Goal: Information Seeking & Learning: Learn about a topic

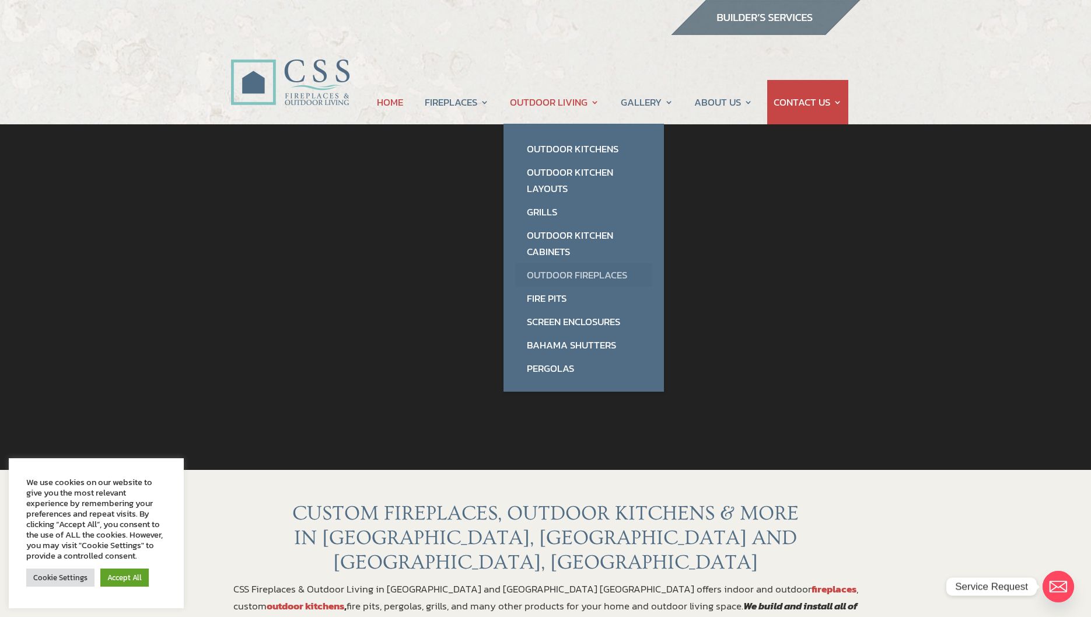
click at [551, 275] on link "Outdoor Fireplaces" at bounding box center [583, 274] width 137 height 23
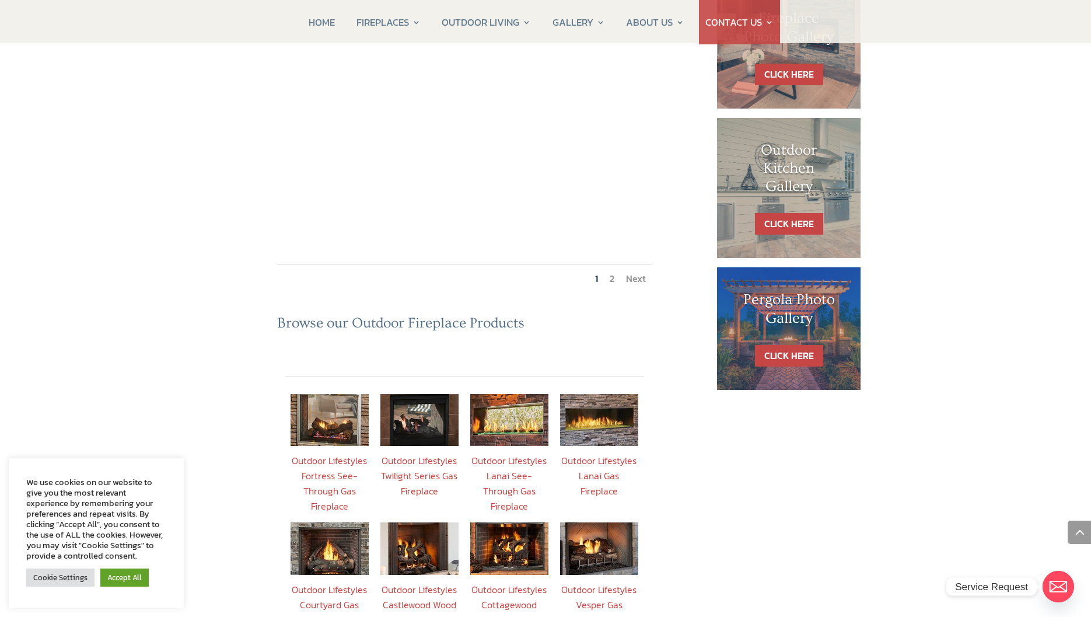
scroll to position [700, 0]
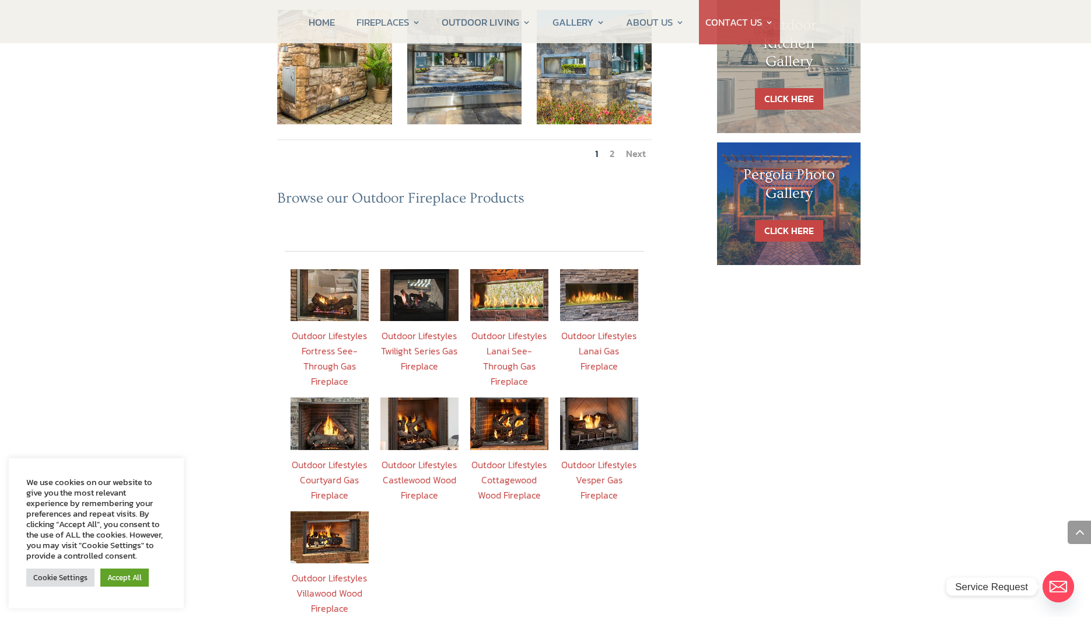
click at [320, 457] on link "Outdoor Lifestyles Courtyard Gas Fireplace" at bounding box center [329, 479] width 75 height 44
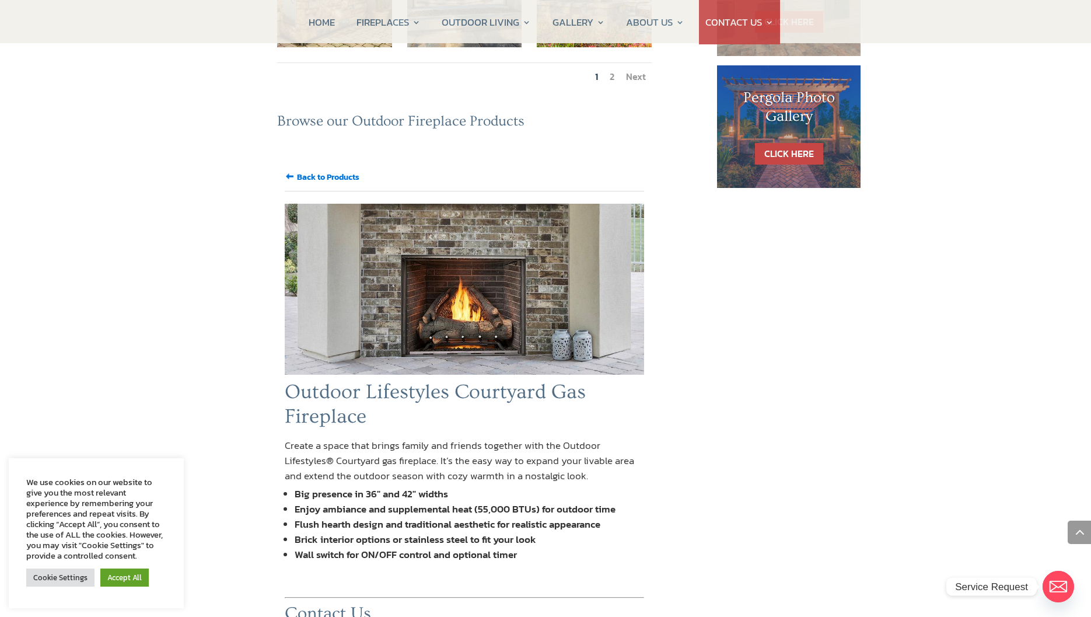
scroll to position [758, 0]
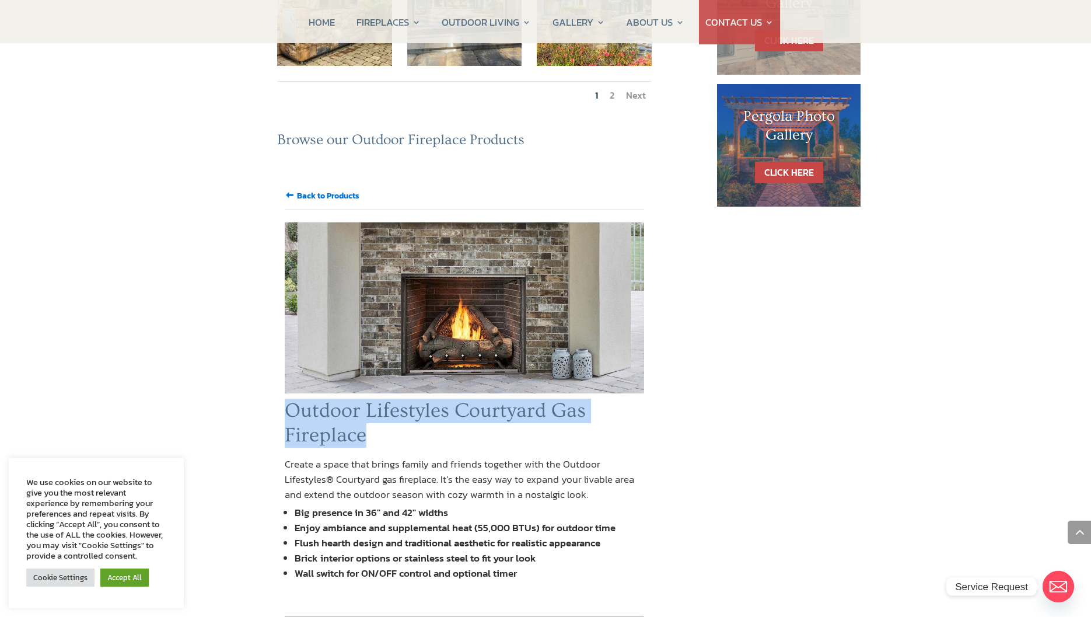
drag, startPoint x: 286, startPoint y: 347, endPoint x: 377, endPoint y: 380, distance: 96.9
click at [377, 398] on h1 "Outdoor Lifestyles Courtyard Gas Fireplace" at bounding box center [464, 425] width 359 height 55
drag, startPoint x: 377, startPoint y: 380, endPoint x: 328, endPoint y: 367, distance: 50.7
copy h1 "Outdoor Lifestyles Courtyard Gas Fireplace"
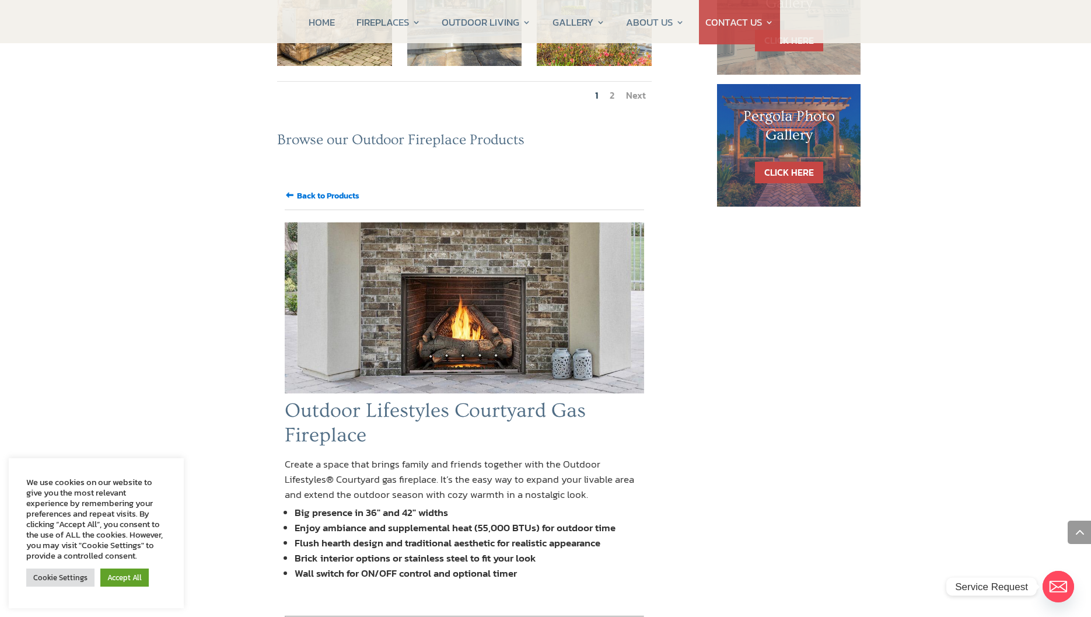
click at [698, 422] on div "Amazing Outdoor Fireplace Projects by CSS Fireplaces & Outdoor Living in Ormond…" at bounding box center [464, 534] width 468 height 2249
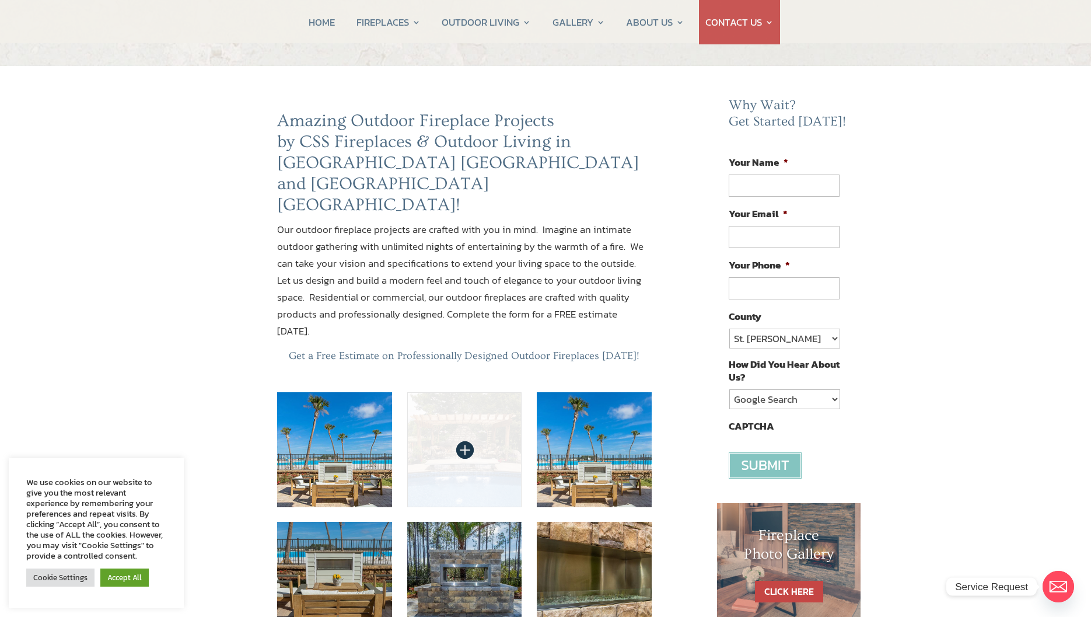
scroll to position [350, 0]
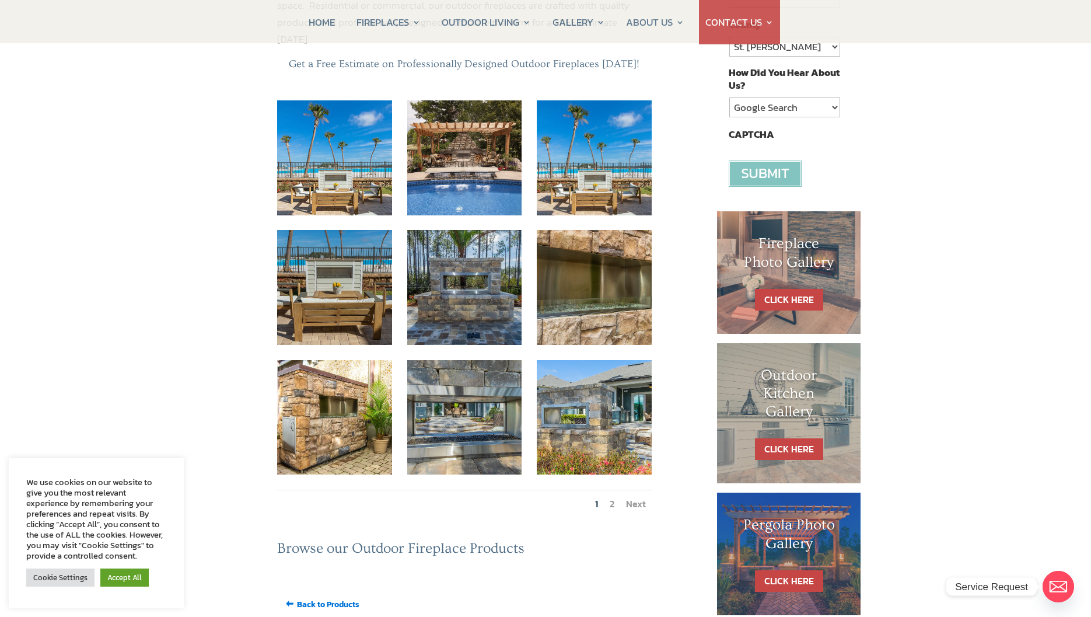
click at [633, 496] on link "Next" at bounding box center [636, 503] width 20 height 14
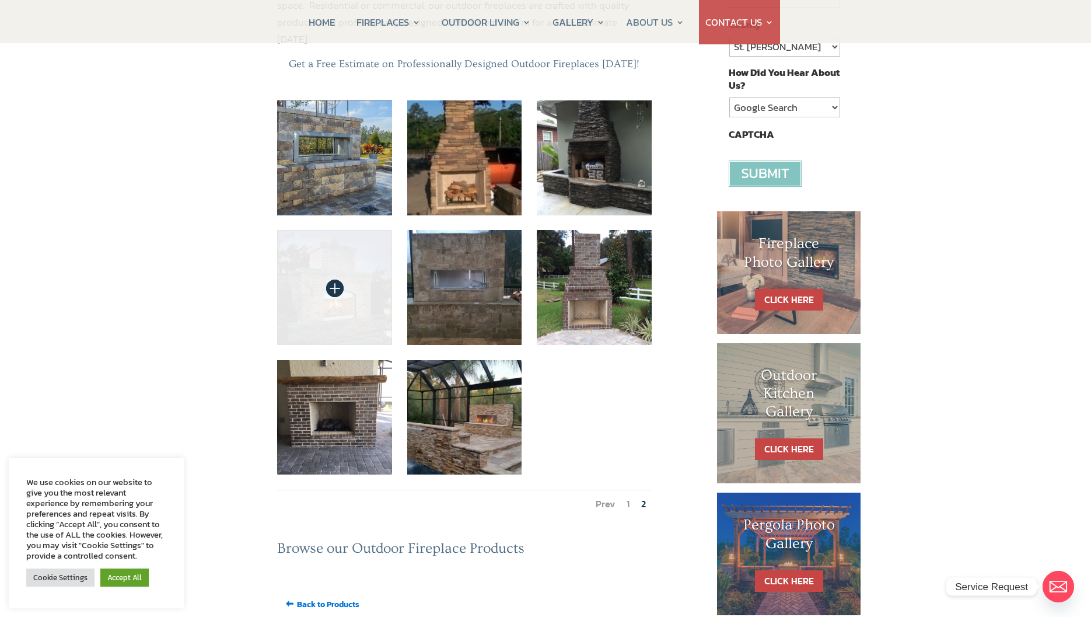
click at [327, 234] on img at bounding box center [334, 287] width 115 height 115
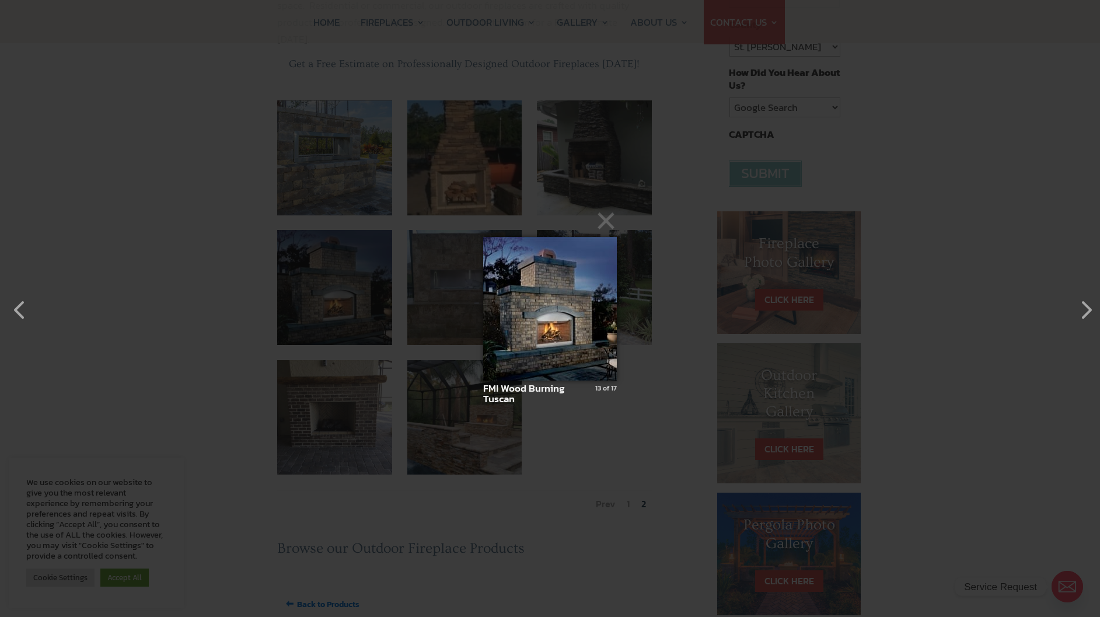
click at [559, 324] on img at bounding box center [550, 308] width 134 height 190
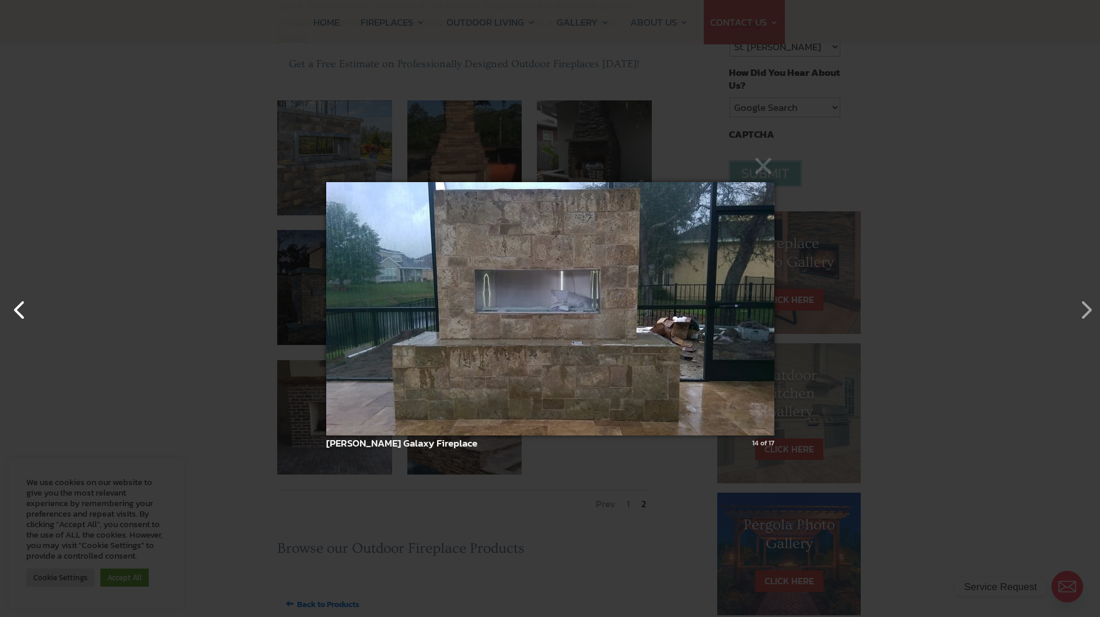
click at [10, 309] on button "button" at bounding box center [14, 304] width 28 height 28
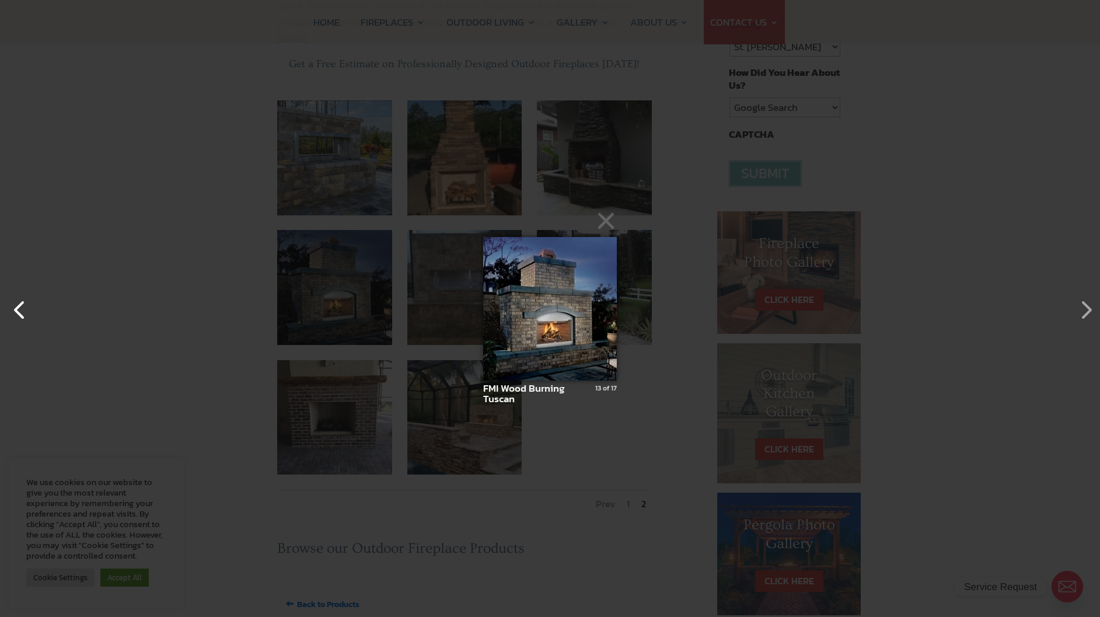
click at [10, 309] on button "button" at bounding box center [14, 304] width 28 height 28
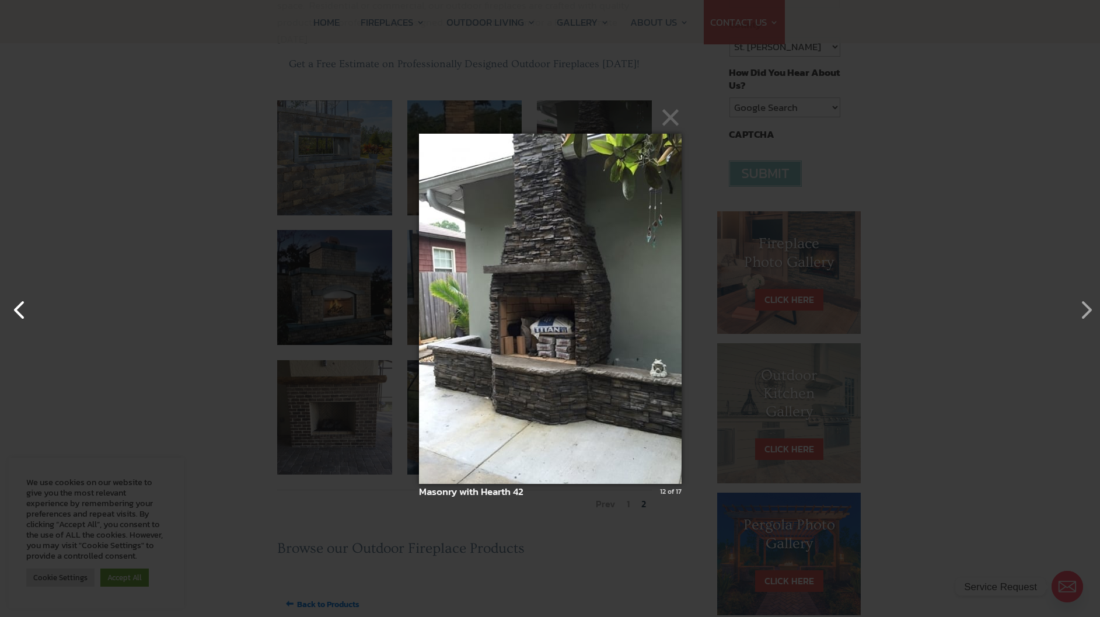
click at [10, 309] on button "button" at bounding box center [14, 304] width 28 height 28
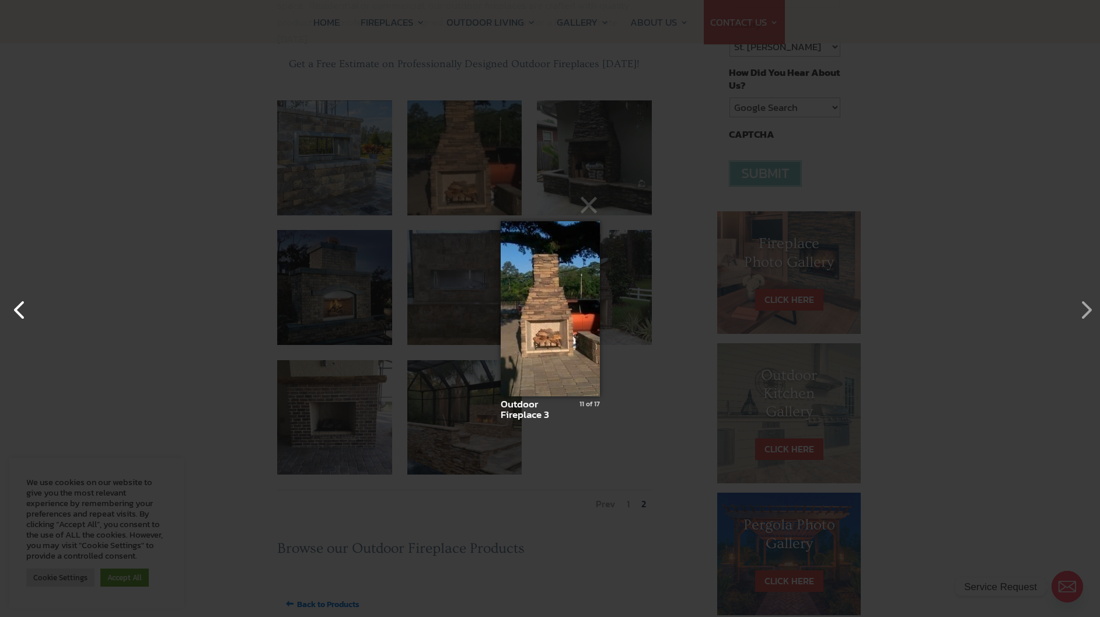
click at [10, 309] on button "button" at bounding box center [14, 304] width 28 height 28
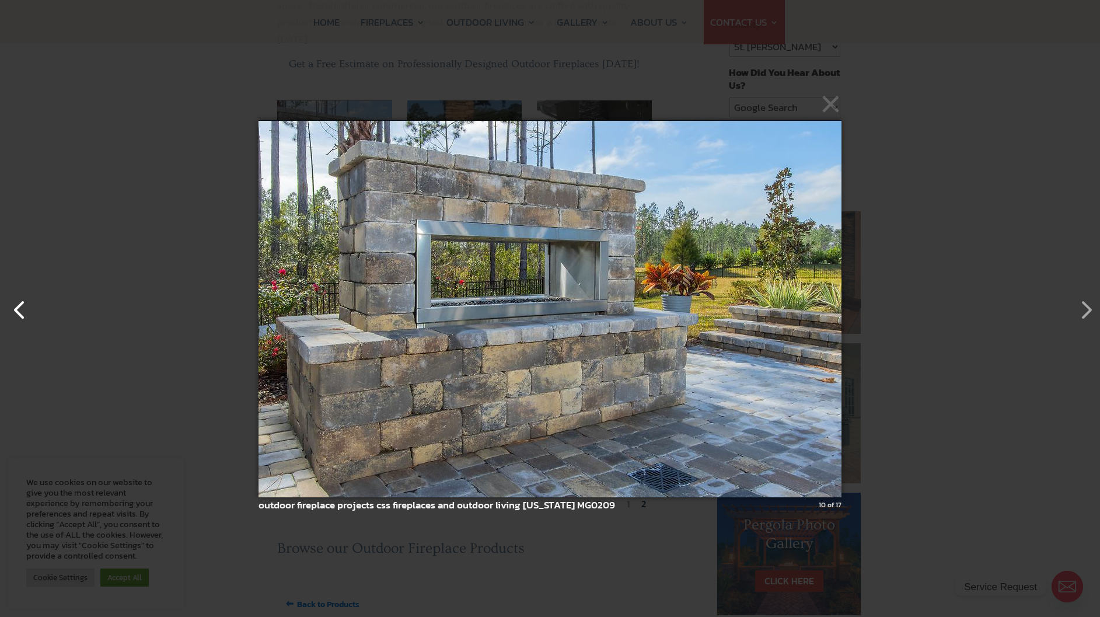
click at [10, 309] on button "button" at bounding box center [14, 304] width 28 height 28
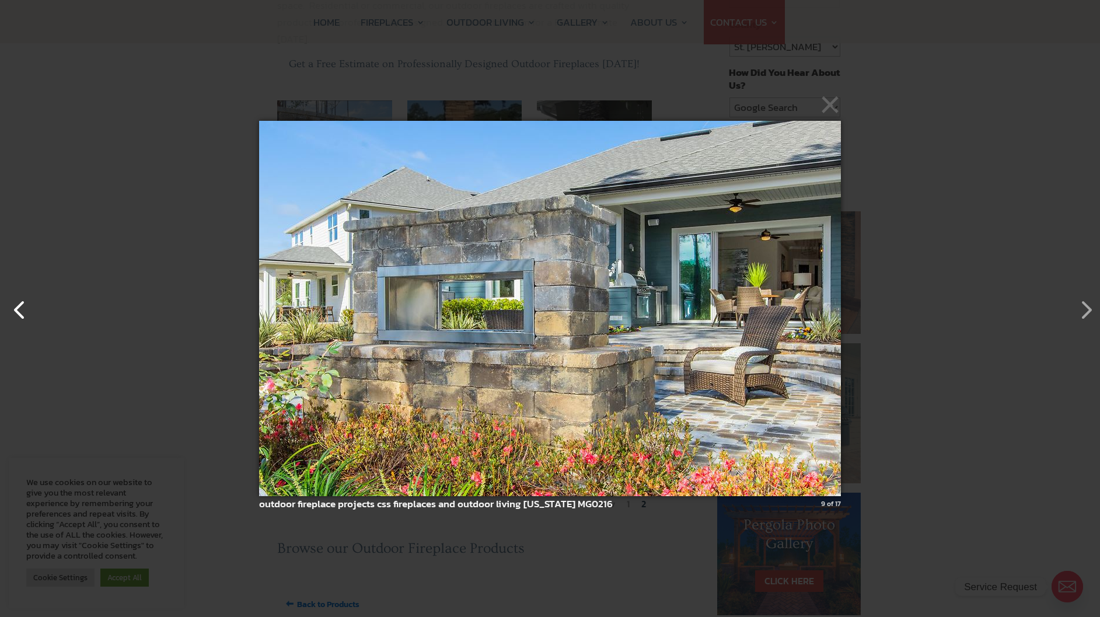
click at [10, 309] on button "button" at bounding box center [14, 304] width 28 height 28
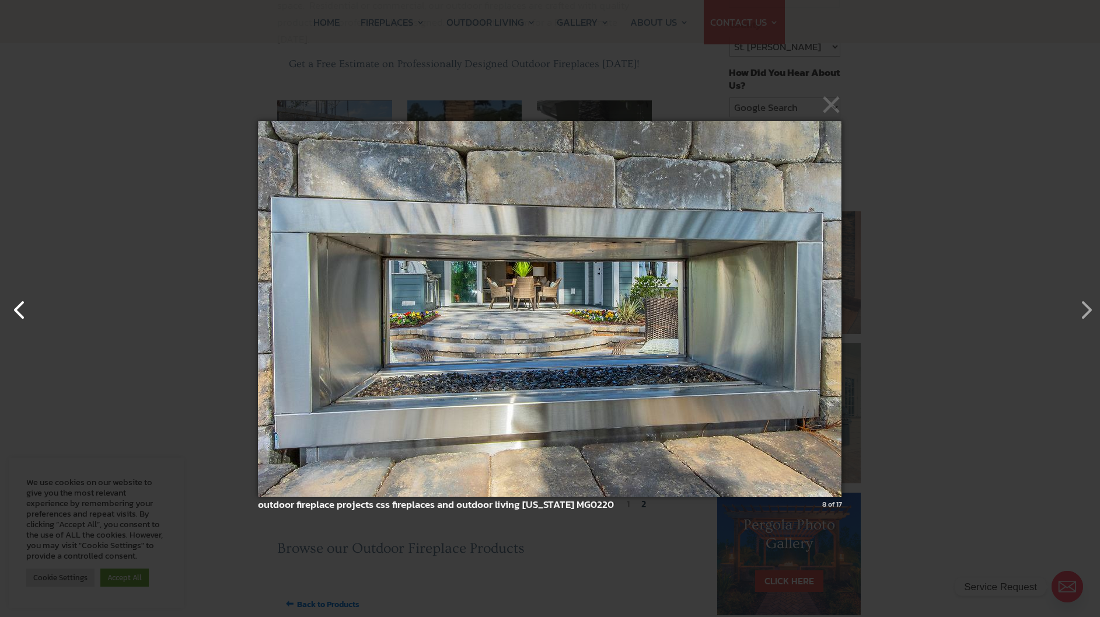
click at [10, 309] on button "button" at bounding box center [14, 304] width 28 height 28
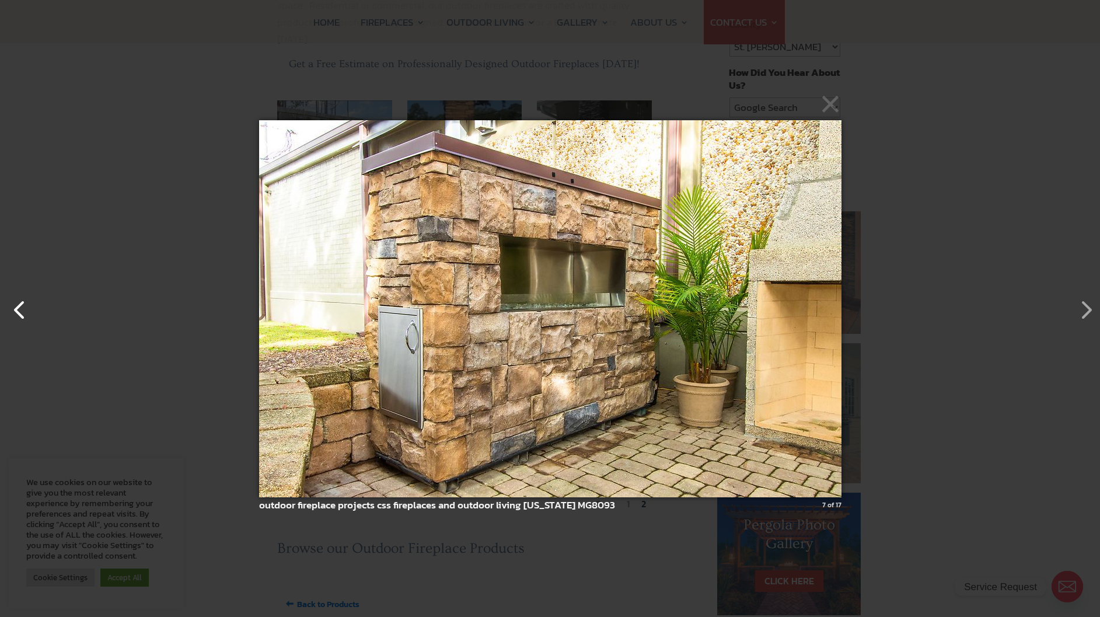
click at [10, 309] on button "button" at bounding box center [14, 304] width 28 height 28
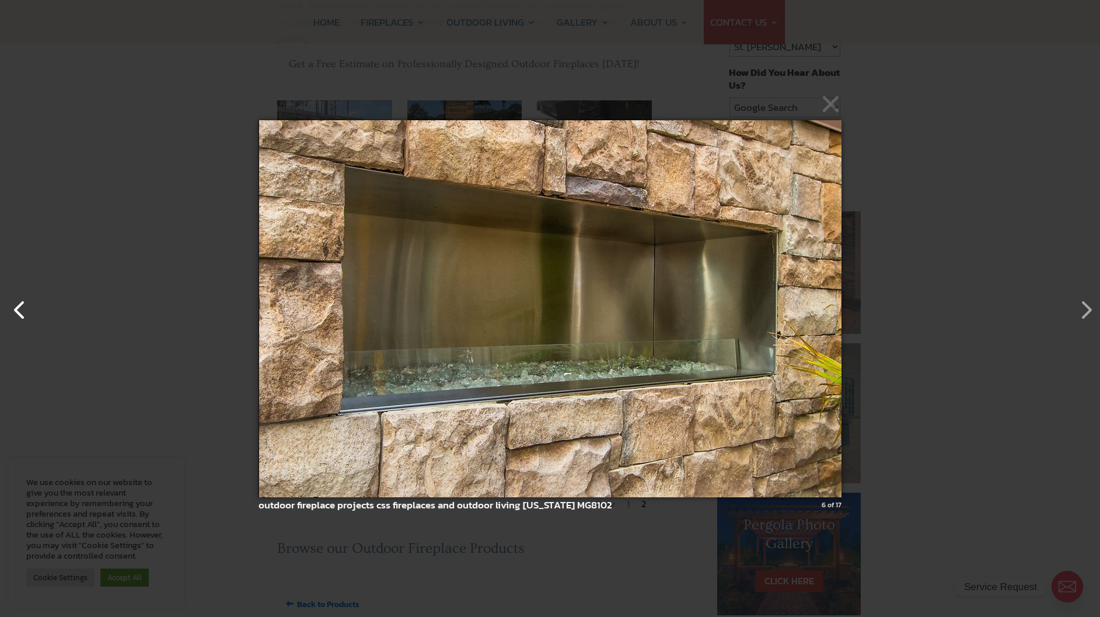
click at [10, 309] on button "button" at bounding box center [14, 304] width 28 height 28
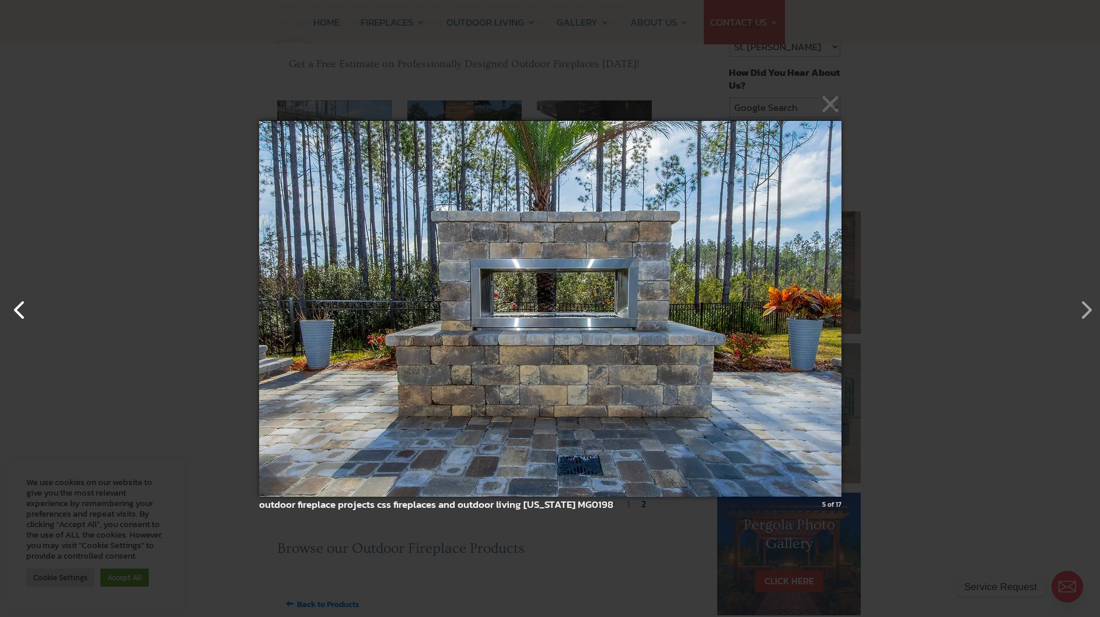
click at [10, 309] on button "button" at bounding box center [14, 304] width 28 height 28
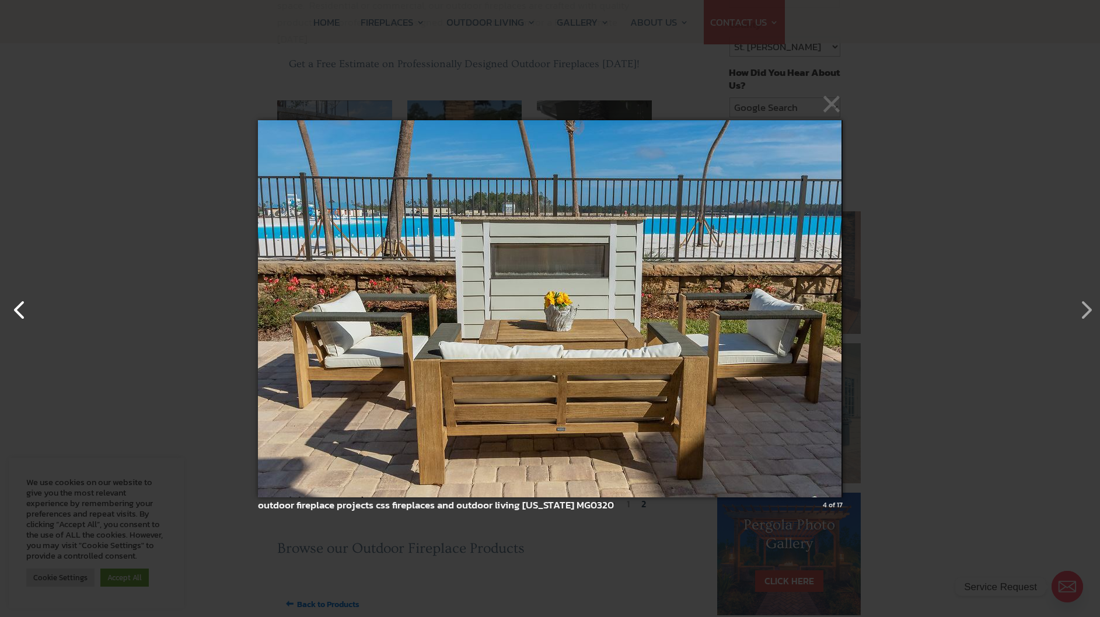
click at [10, 309] on button "button" at bounding box center [14, 304] width 28 height 28
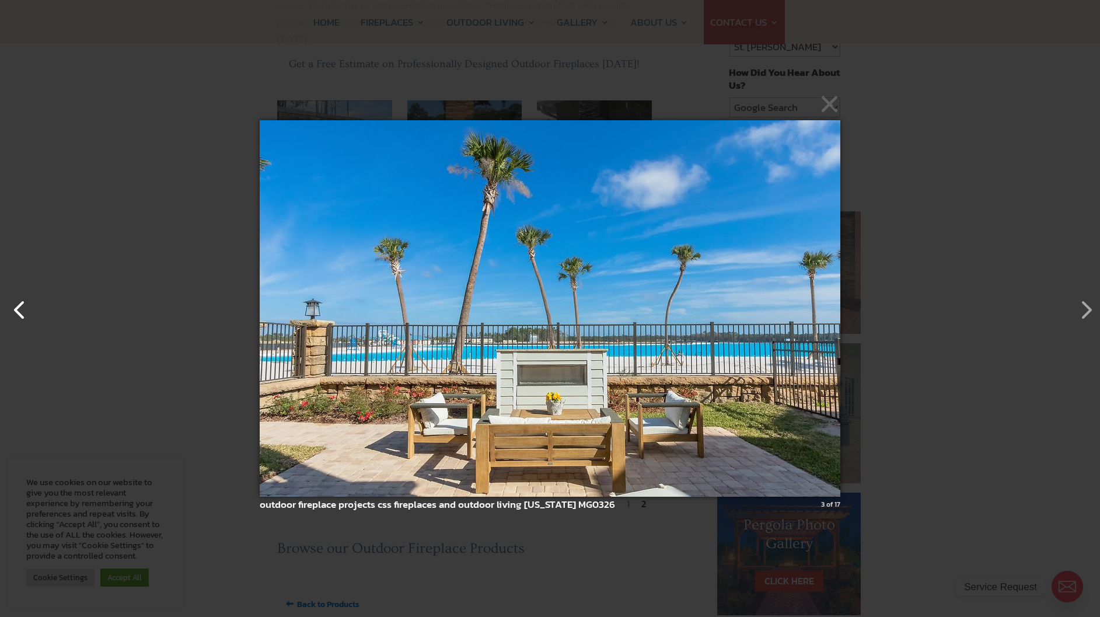
click at [10, 309] on button "button" at bounding box center [14, 304] width 28 height 28
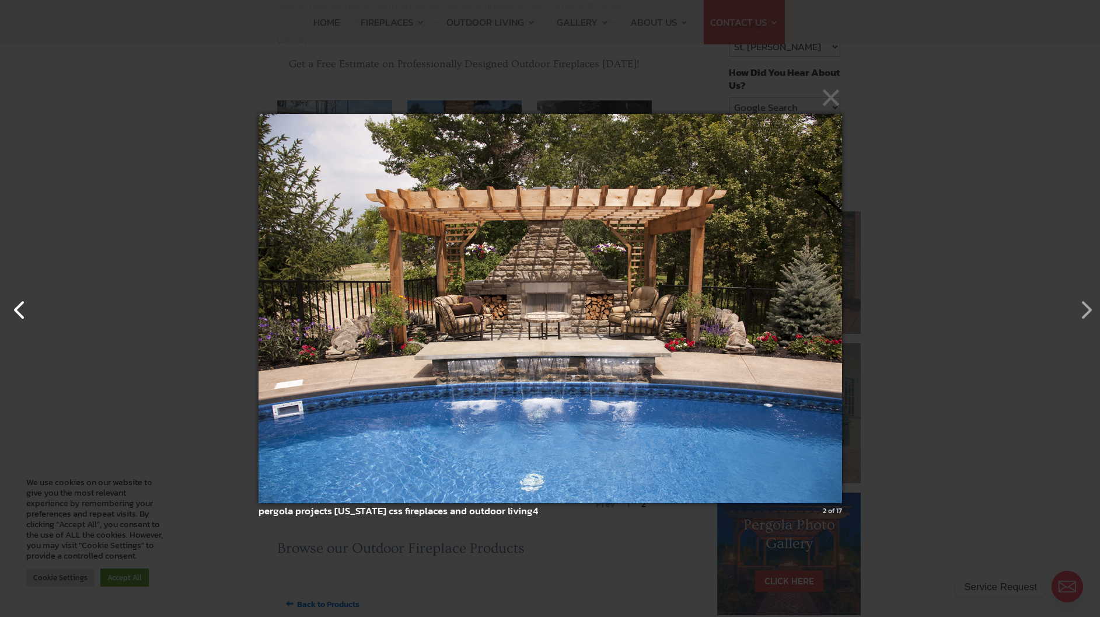
click at [10, 309] on button "button" at bounding box center [14, 304] width 28 height 28
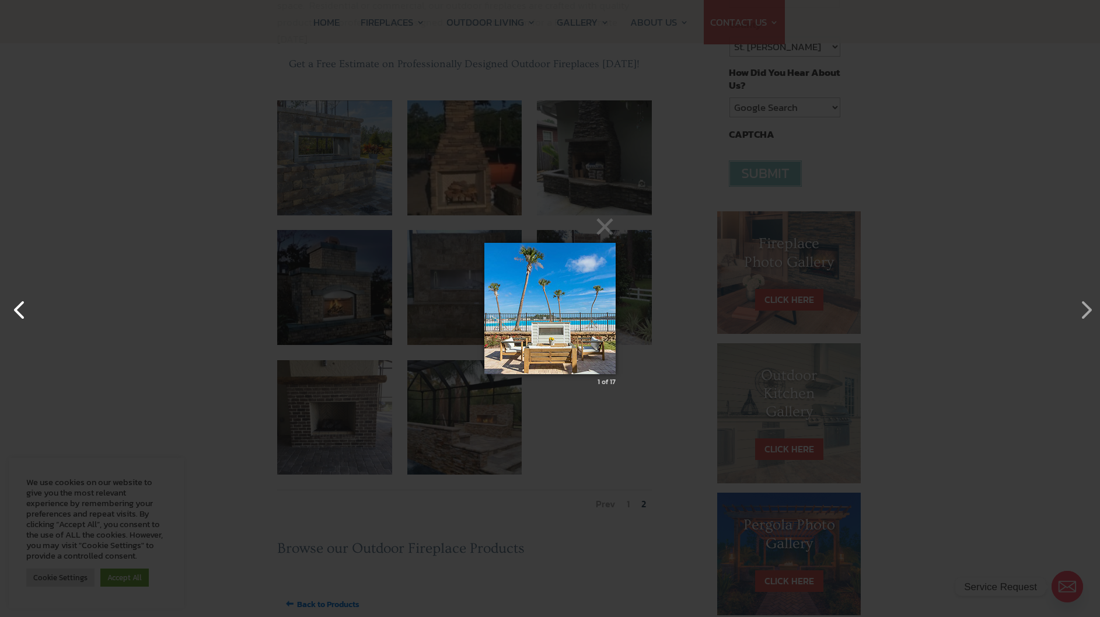
click at [10, 309] on button "button" at bounding box center [14, 304] width 28 height 28
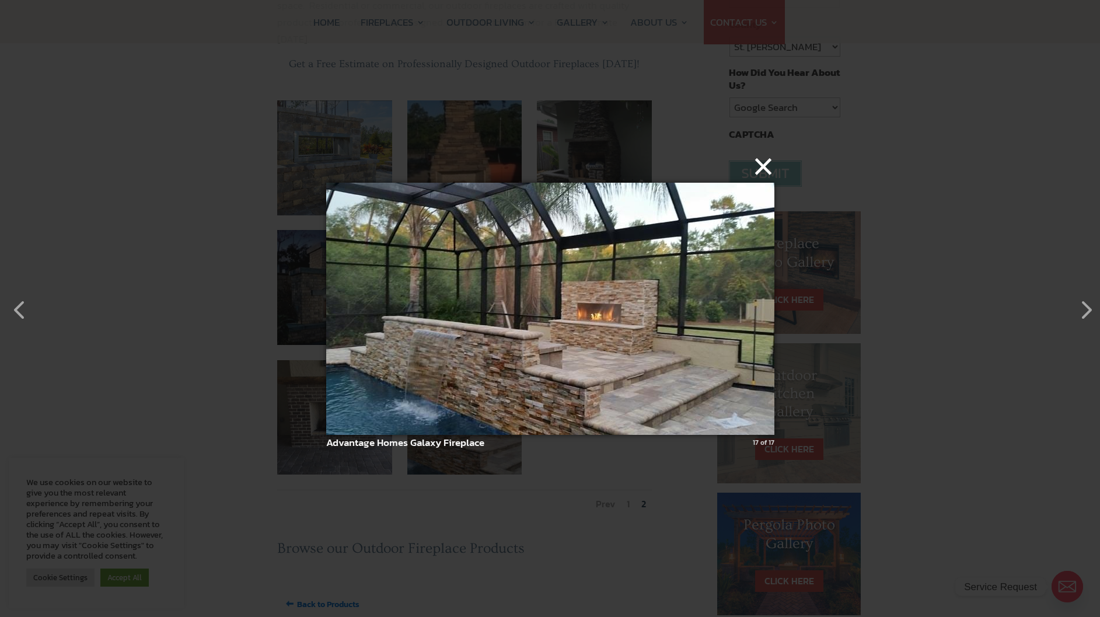
click at [757, 171] on button "×" at bounding box center [554, 166] width 448 height 26
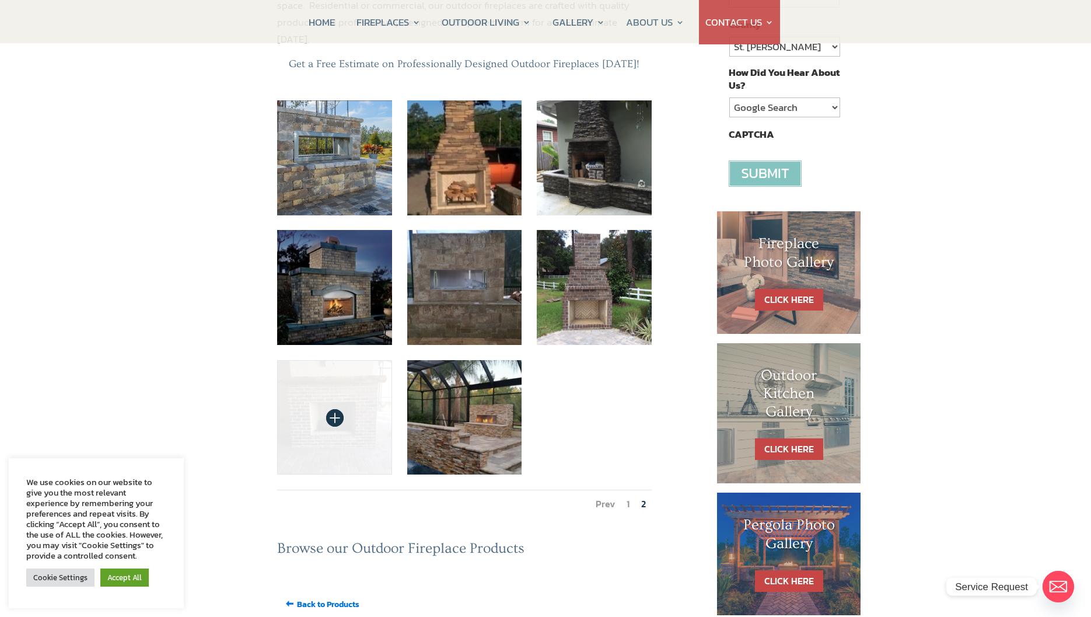
click at [342, 365] on img at bounding box center [334, 417] width 115 height 115
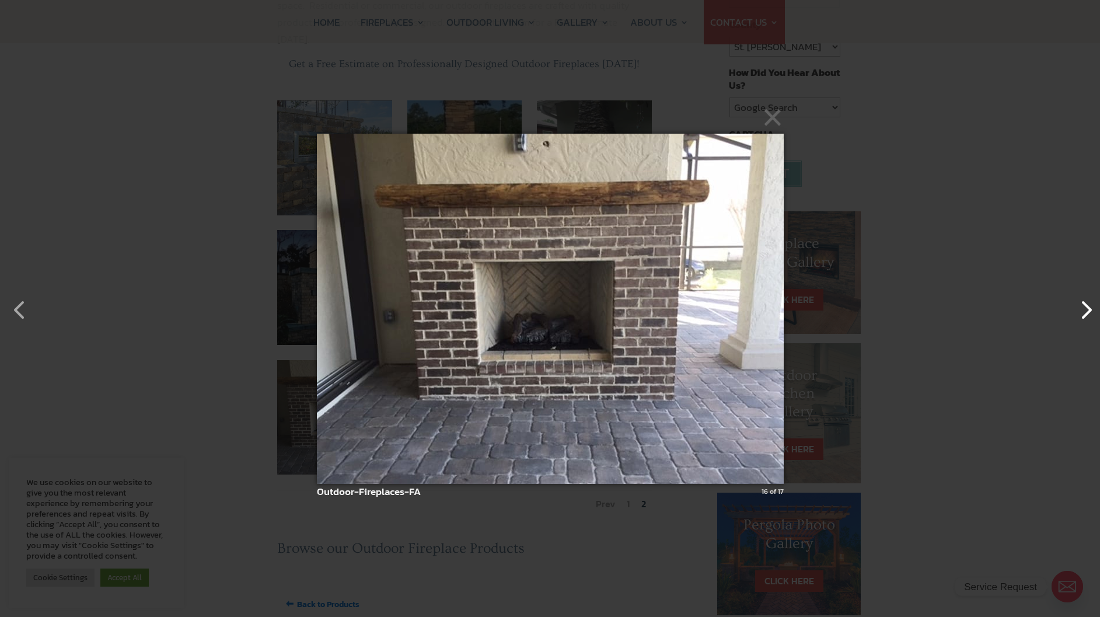
click at [1090, 313] on button "button" at bounding box center [1080, 304] width 28 height 28
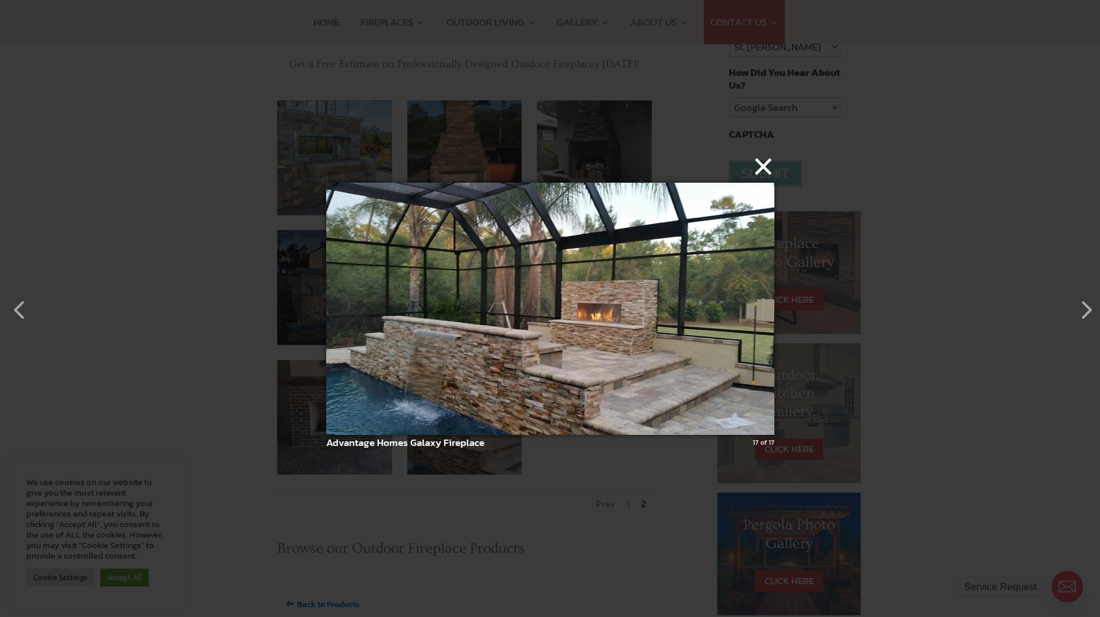
click at [764, 168] on button "×" at bounding box center [554, 166] width 448 height 26
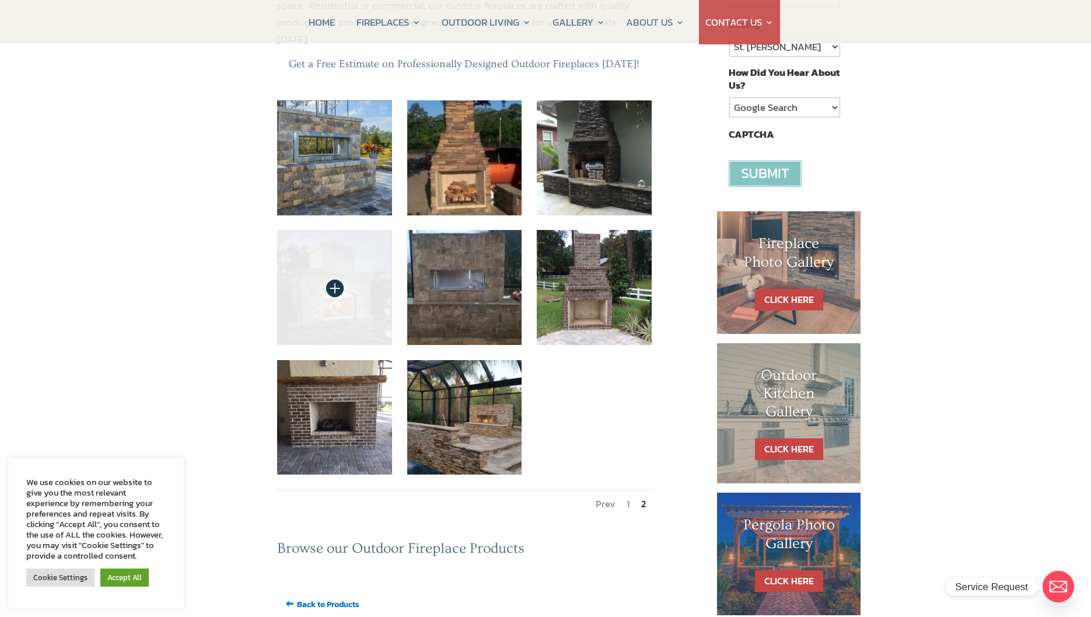
click at [310, 243] on img at bounding box center [334, 287] width 115 height 115
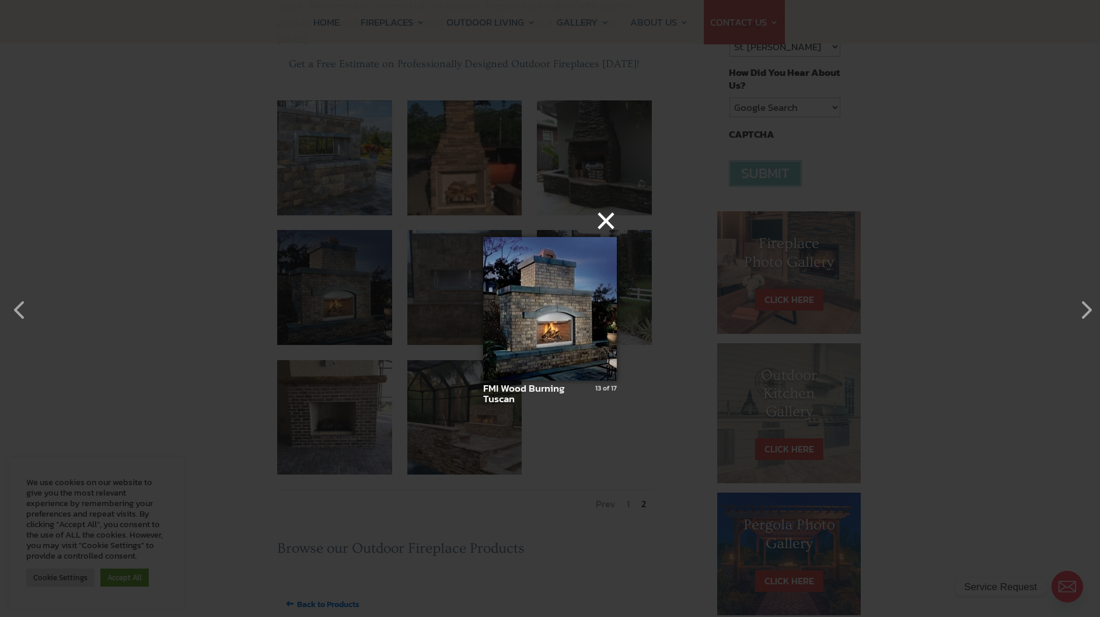
click at [608, 226] on button "×" at bounding box center [553, 221] width 134 height 26
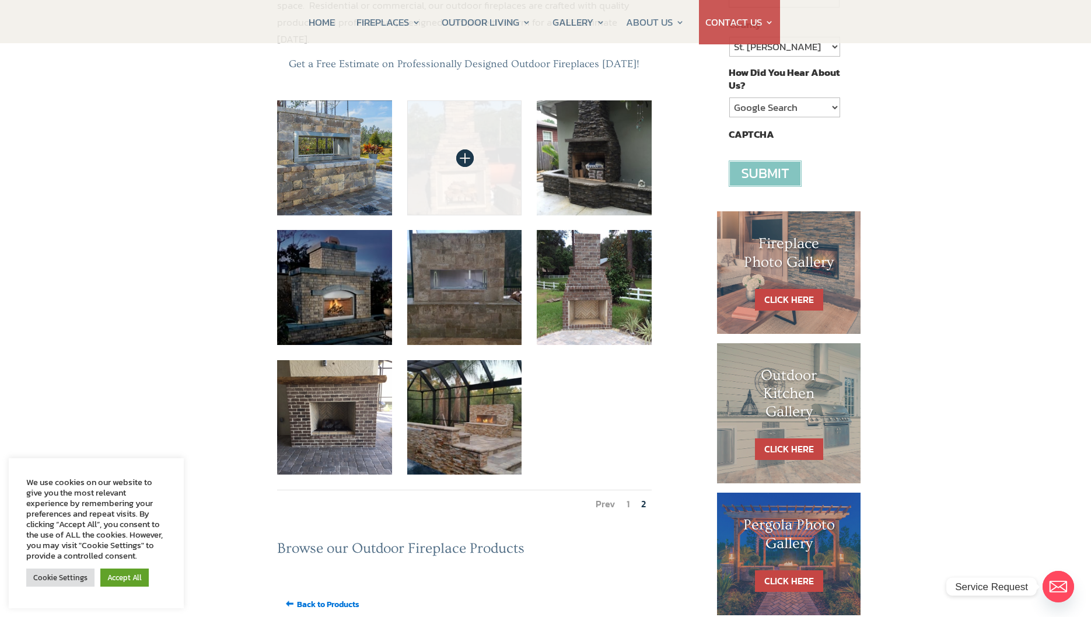
click at [446, 111] on img at bounding box center [464, 157] width 115 height 115
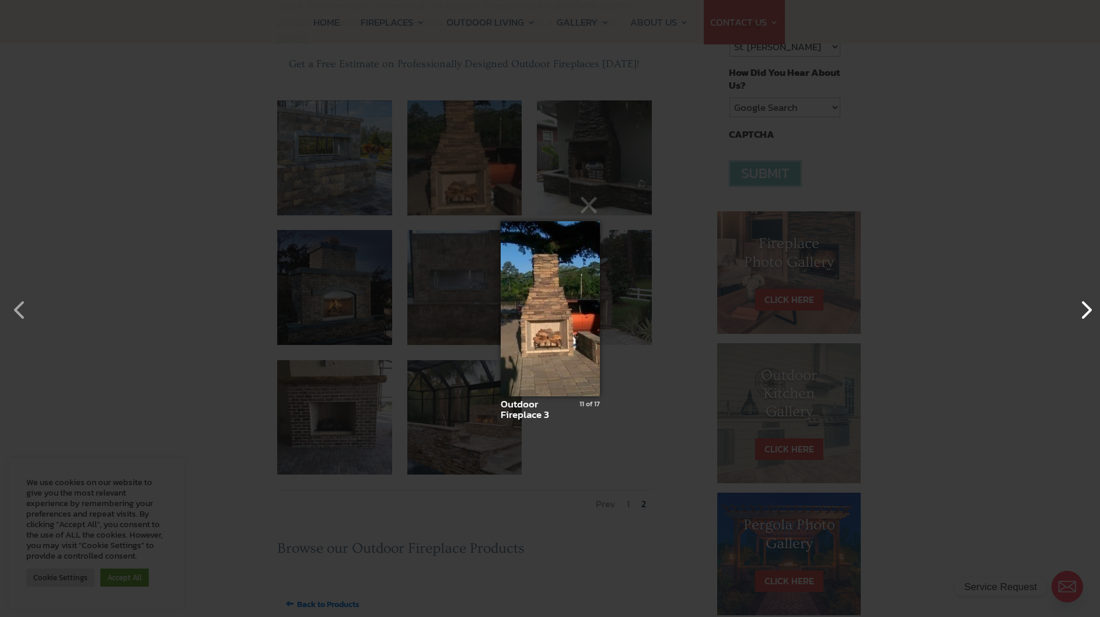
click at [1078, 312] on button "button" at bounding box center [1080, 304] width 28 height 28
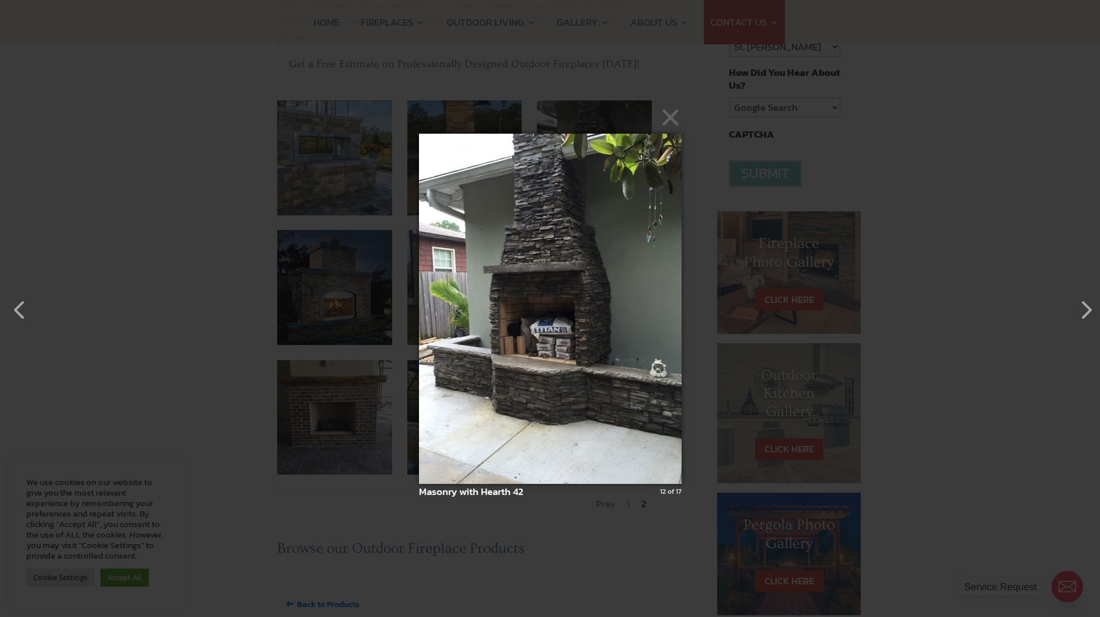
click at [668, 118] on button "×" at bounding box center [553, 117] width 262 height 26
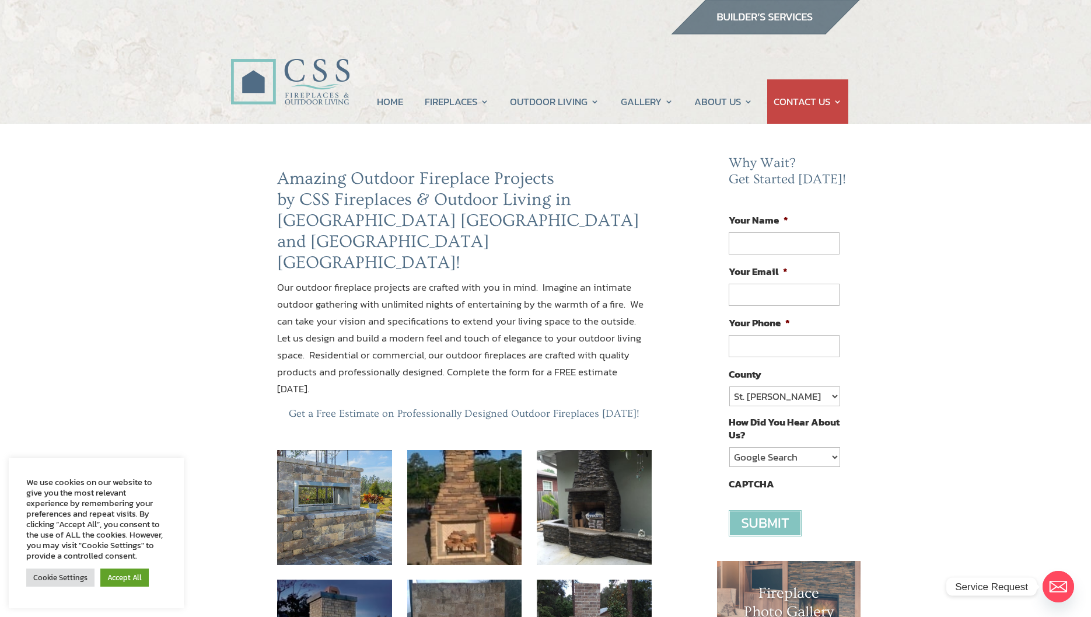
scroll to position [0, 0]
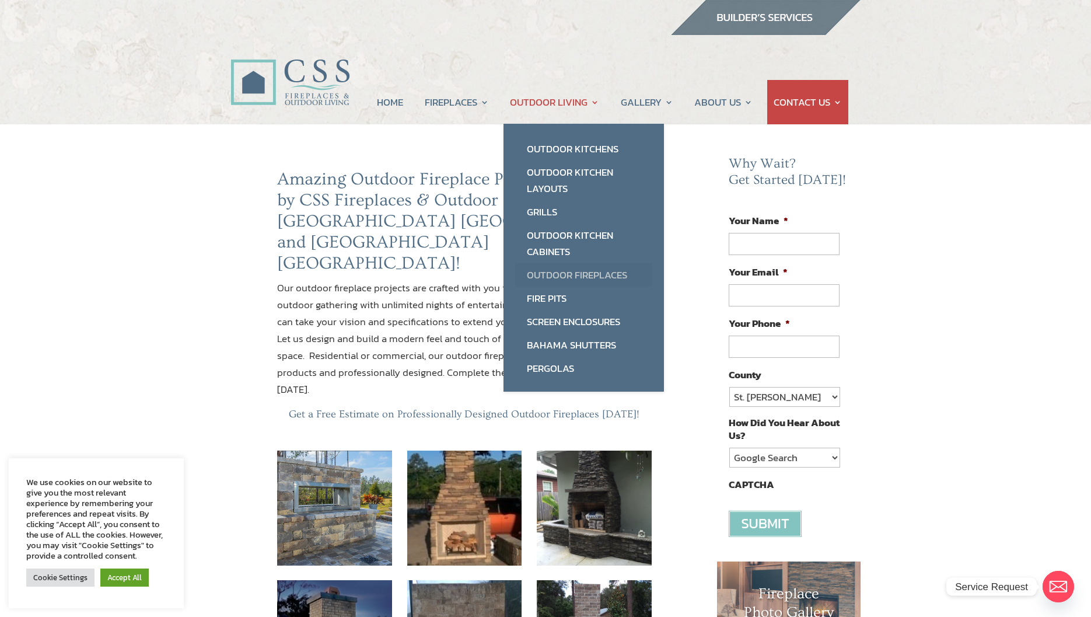
click at [573, 275] on link "Outdoor Fireplaces" at bounding box center [583, 274] width 137 height 23
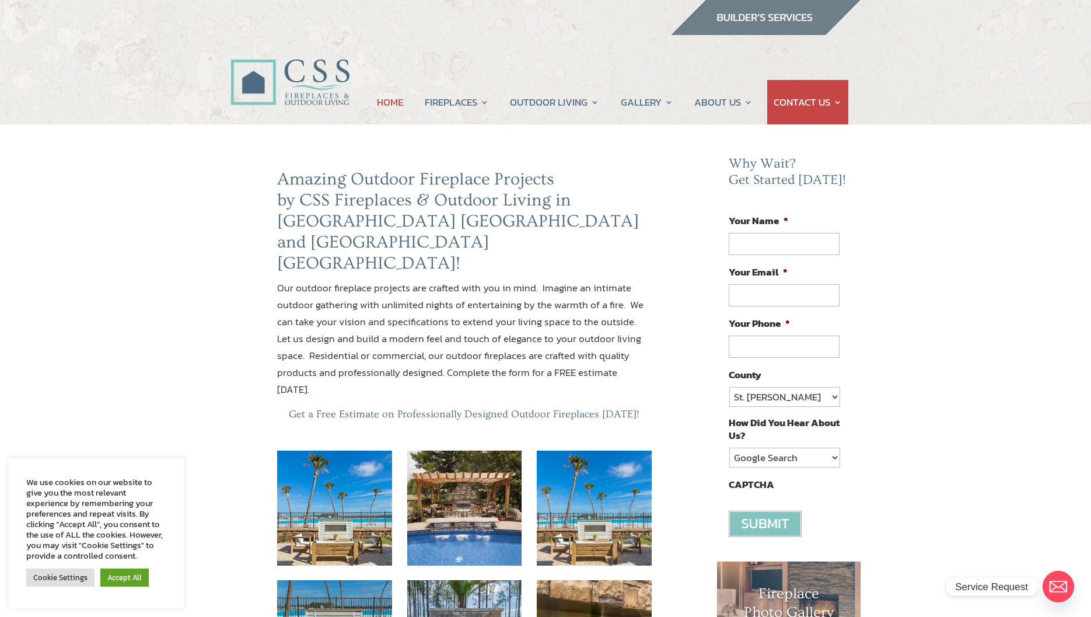
click at [384, 101] on link "HOME" at bounding box center [390, 102] width 26 height 44
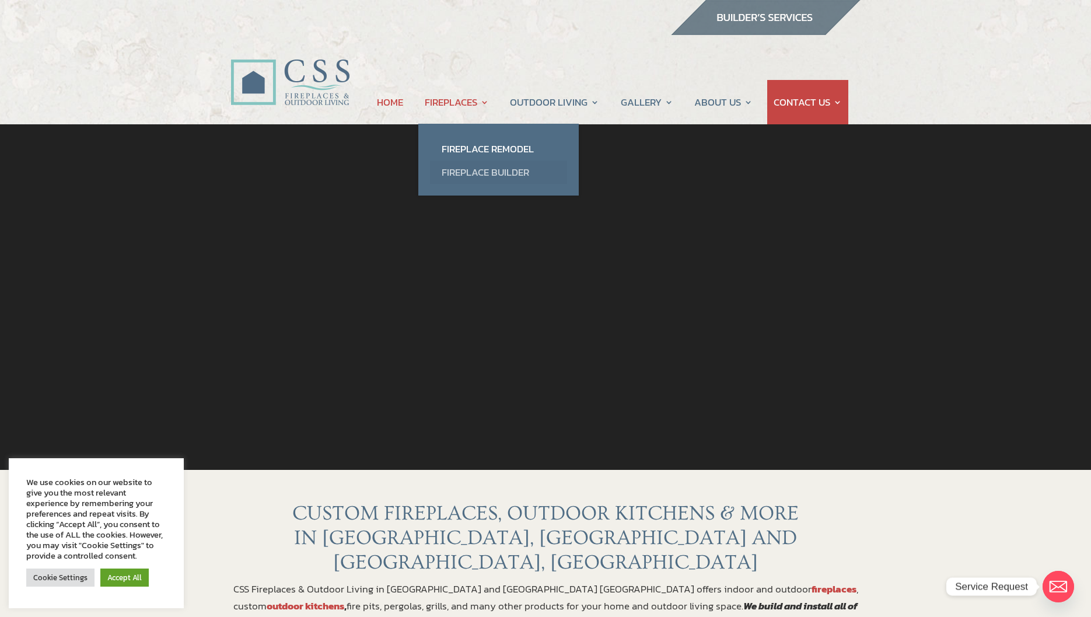
click at [494, 169] on link "Fireplace Builder" at bounding box center [498, 171] width 137 height 23
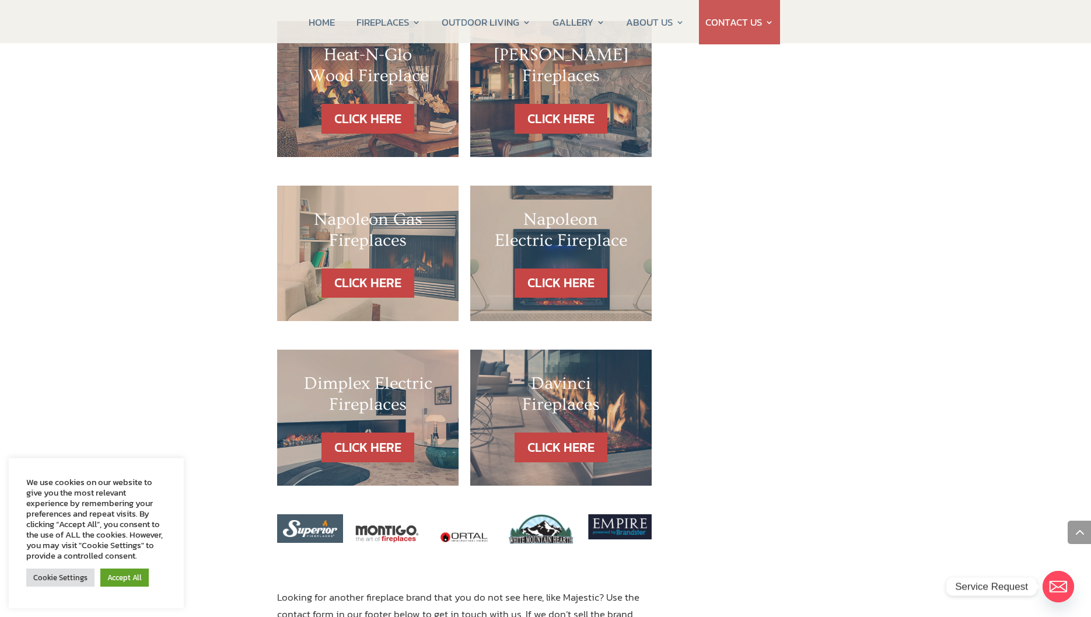
scroll to position [1108, 0]
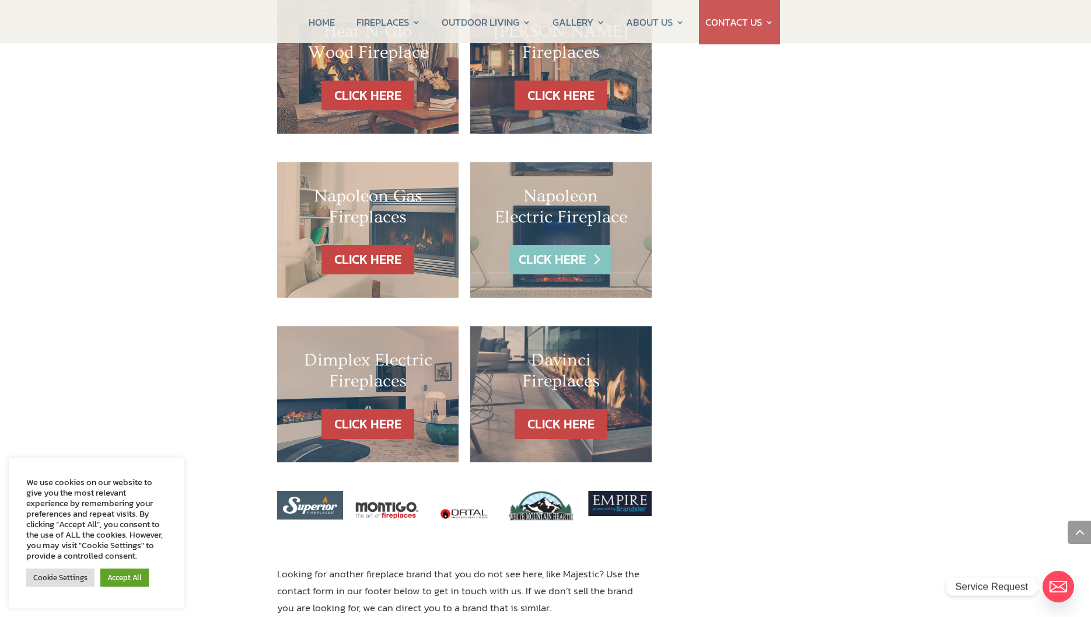
click at [552, 245] on link "CLICK HERE" at bounding box center [560, 260] width 101 height 30
click at [341, 245] on link "CLICK HERE" at bounding box center [367, 260] width 101 height 30
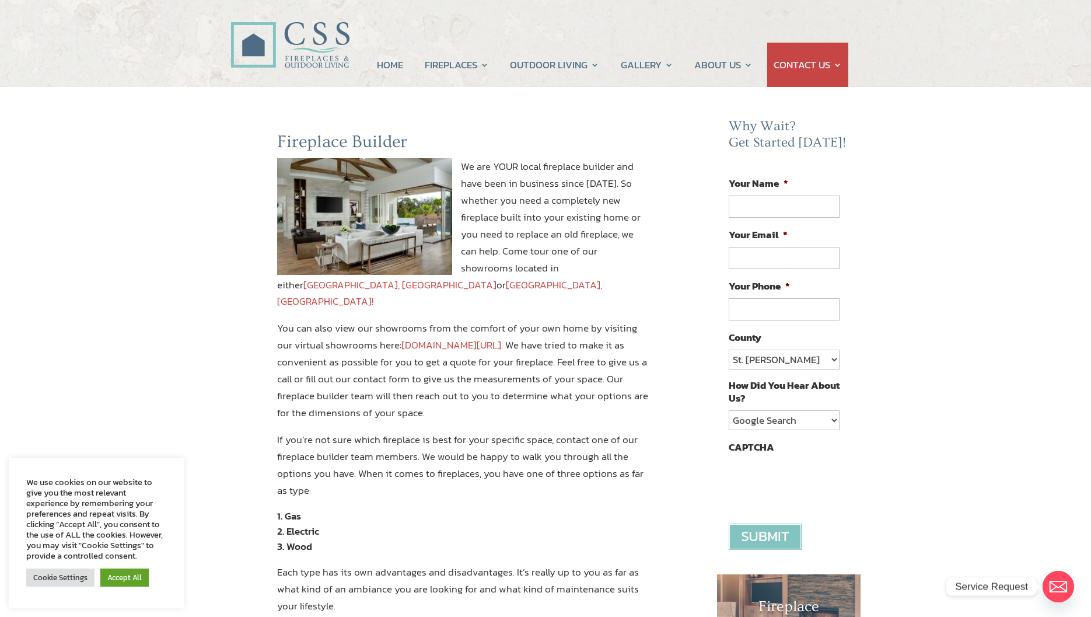
scroll to position [0, 0]
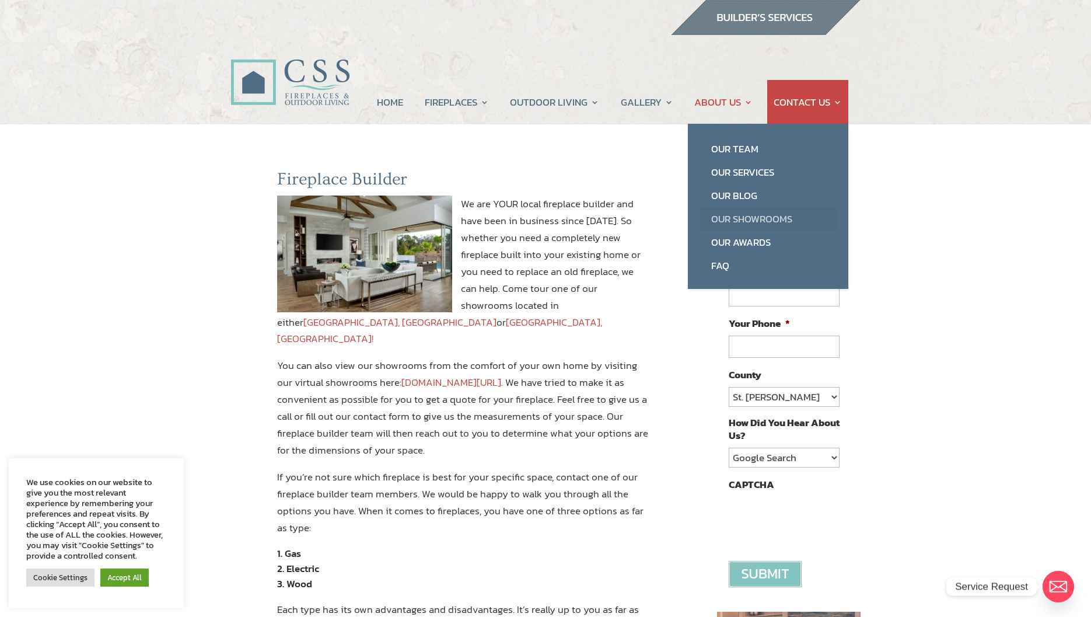
click at [747, 220] on link "Our Showrooms" at bounding box center [767, 218] width 137 height 23
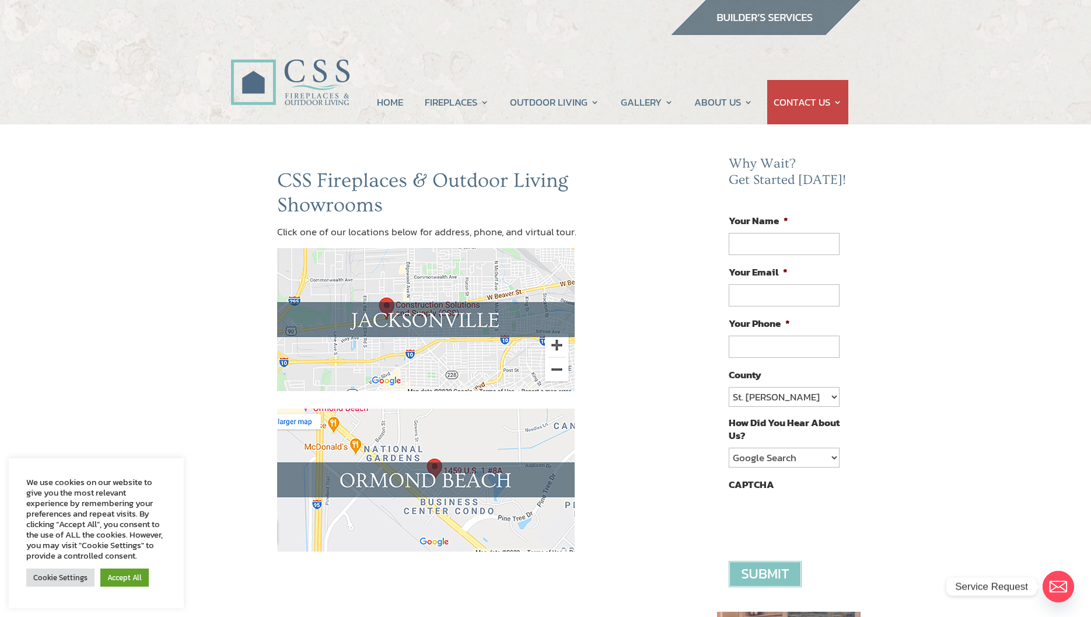
click at [437, 477] on img at bounding box center [425, 479] width 297 height 143
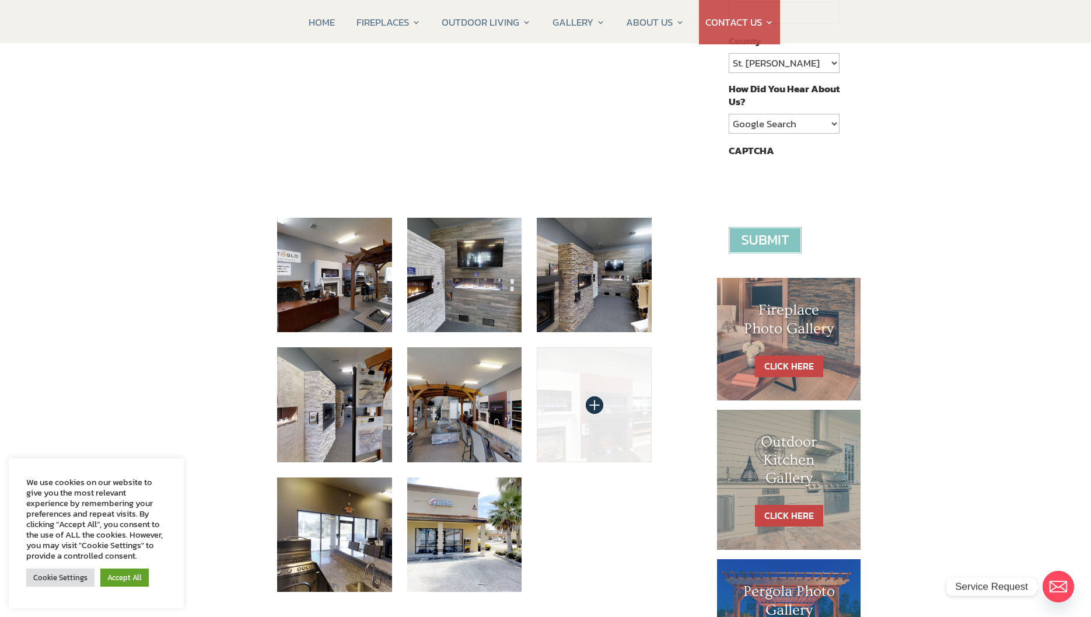
scroll to position [350, 0]
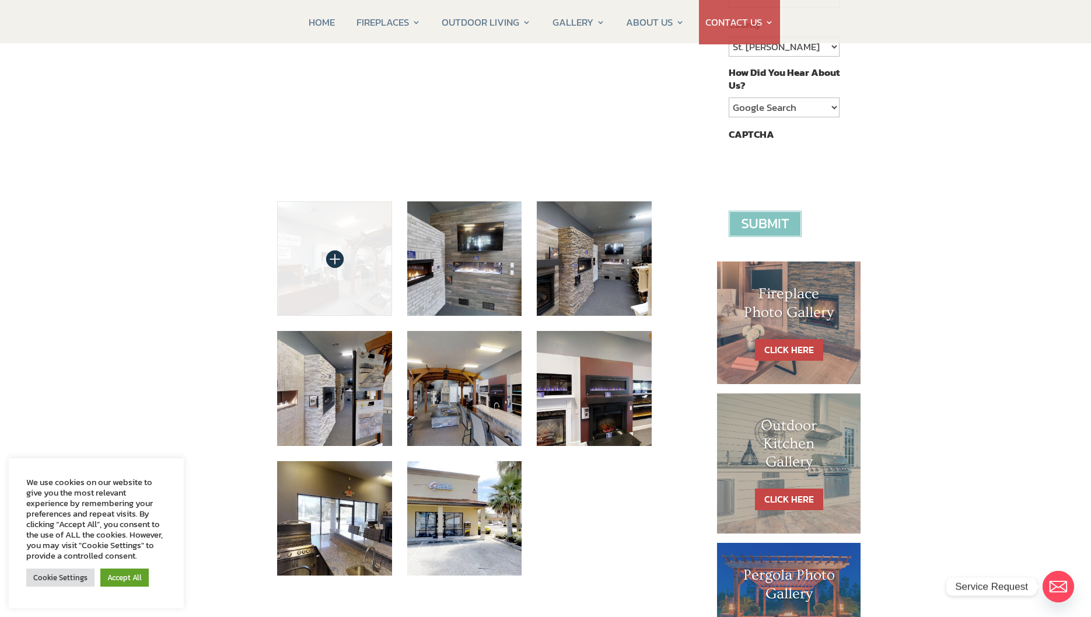
click at [346, 243] on img at bounding box center [334, 258] width 115 height 115
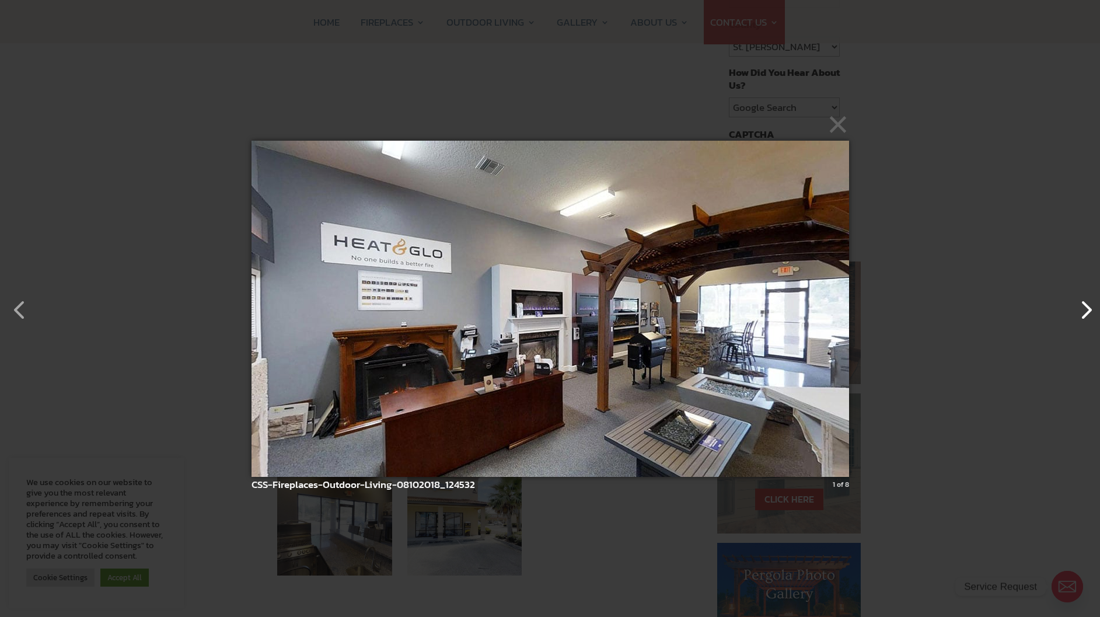
click at [1090, 309] on button "button" at bounding box center [1080, 304] width 28 height 28
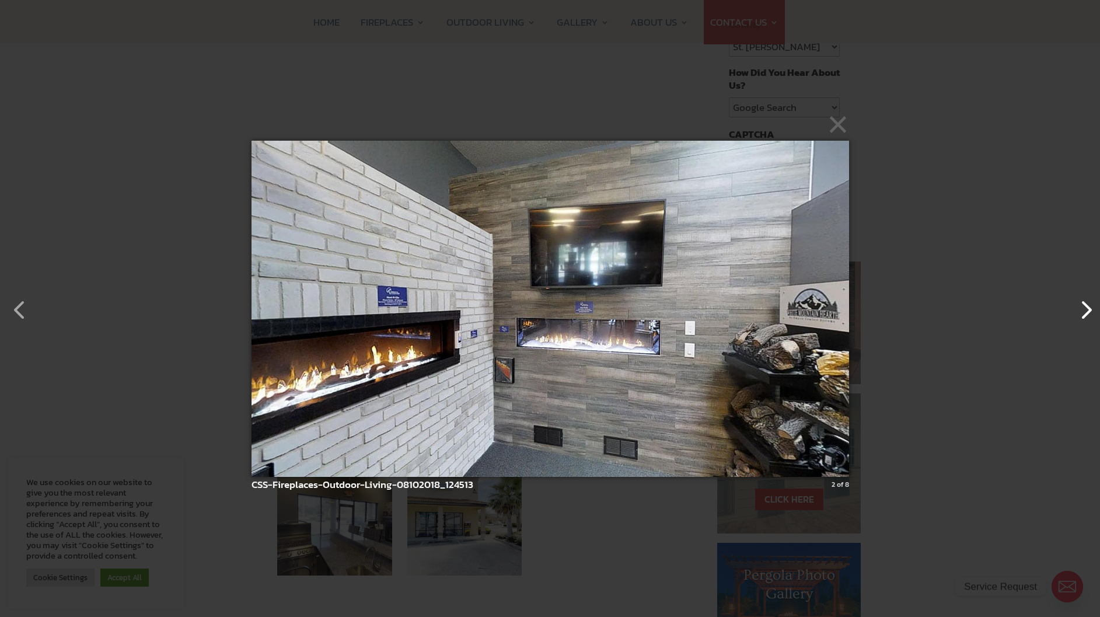
click at [1090, 309] on button "button" at bounding box center [1080, 304] width 28 height 28
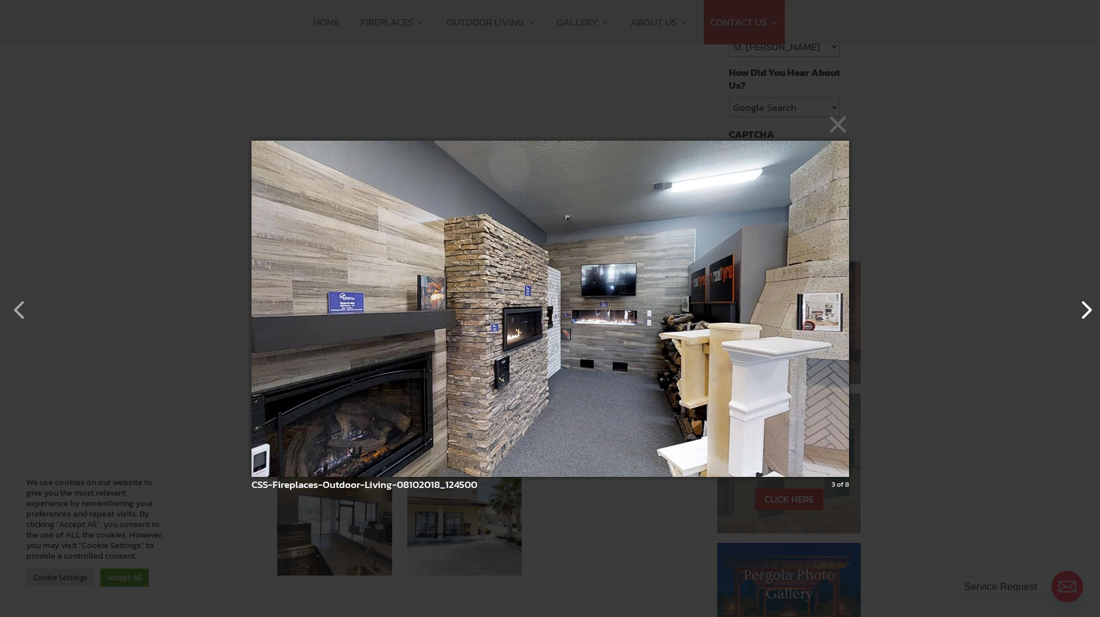
click at [1090, 309] on button "button" at bounding box center [1080, 304] width 28 height 28
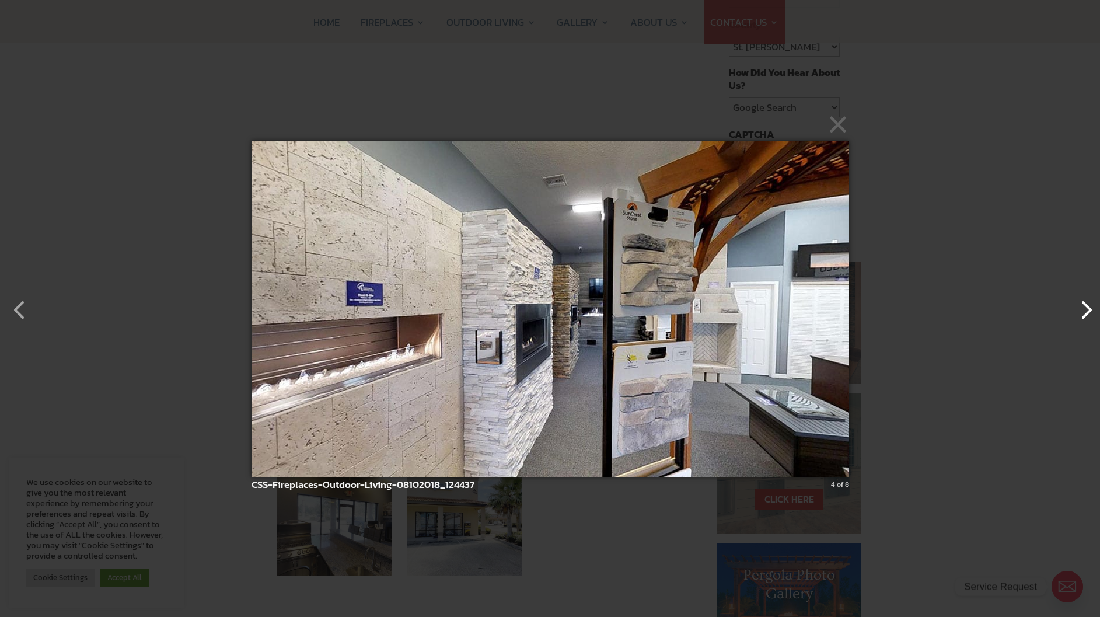
click at [1090, 309] on button "button" at bounding box center [1080, 304] width 28 height 28
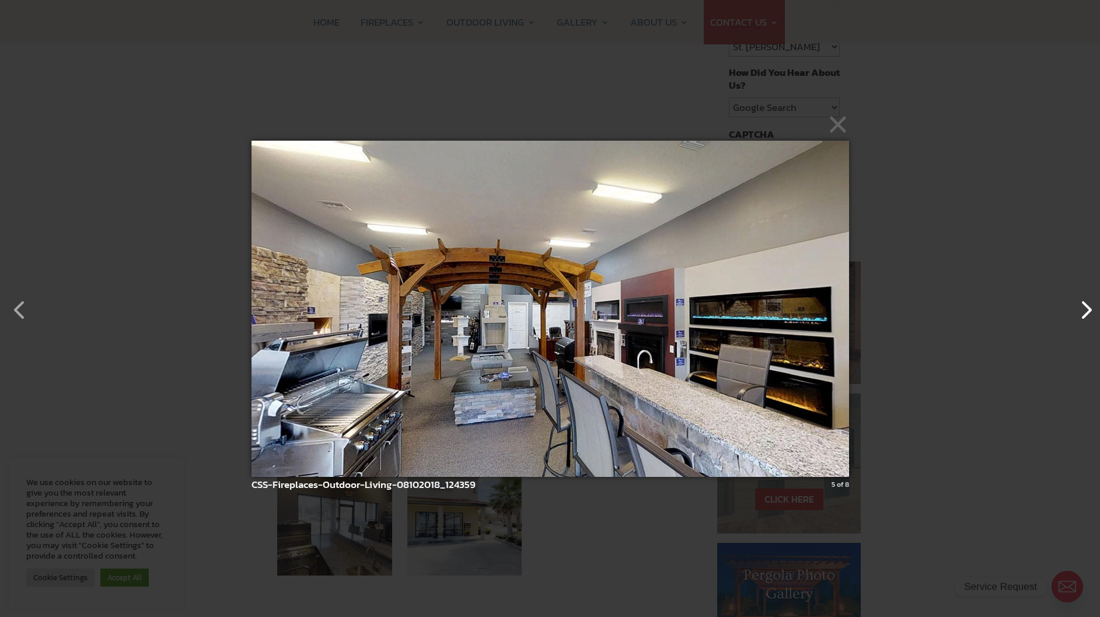
click at [1090, 309] on button "button" at bounding box center [1080, 304] width 28 height 28
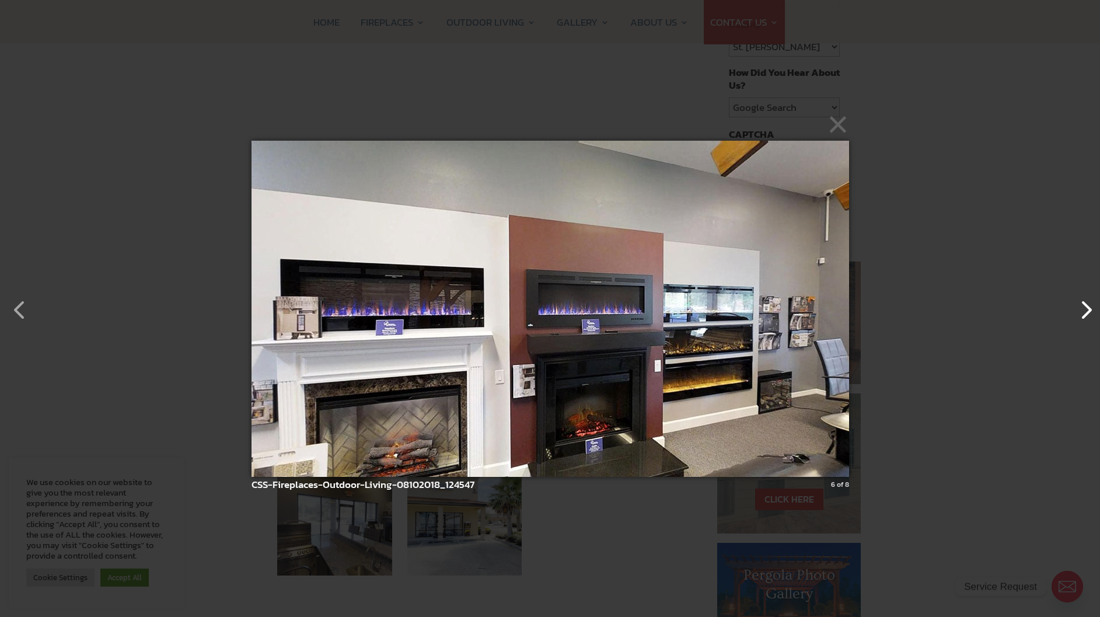
click at [1090, 309] on button "button" at bounding box center [1080, 304] width 28 height 28
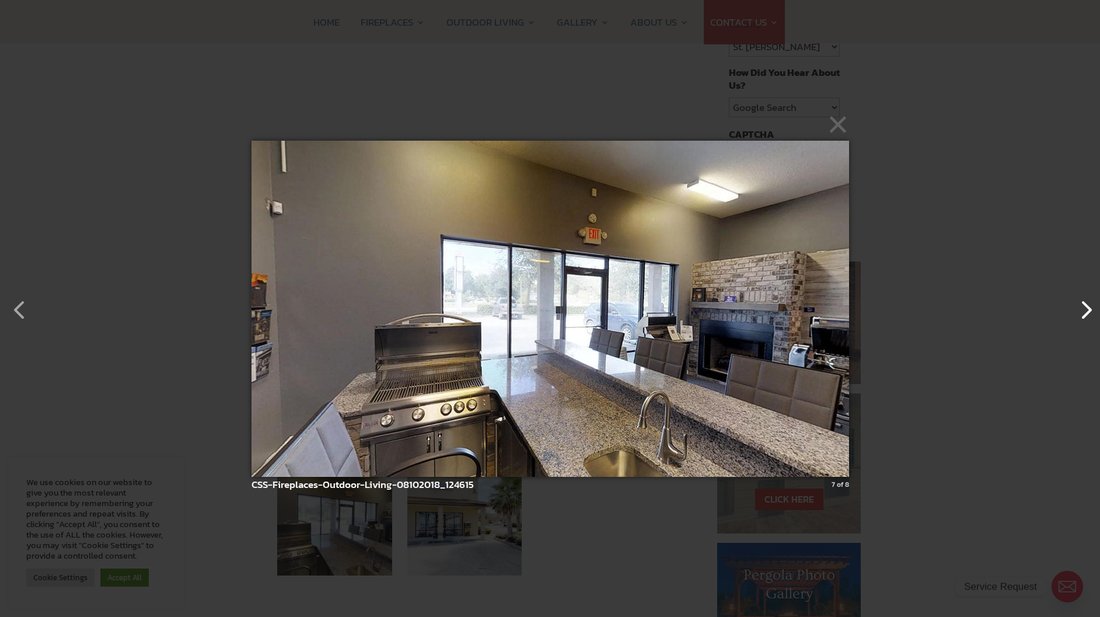
click at [1090, 309] on button "button" at bounding box center [1080, 304] width 28 height 28
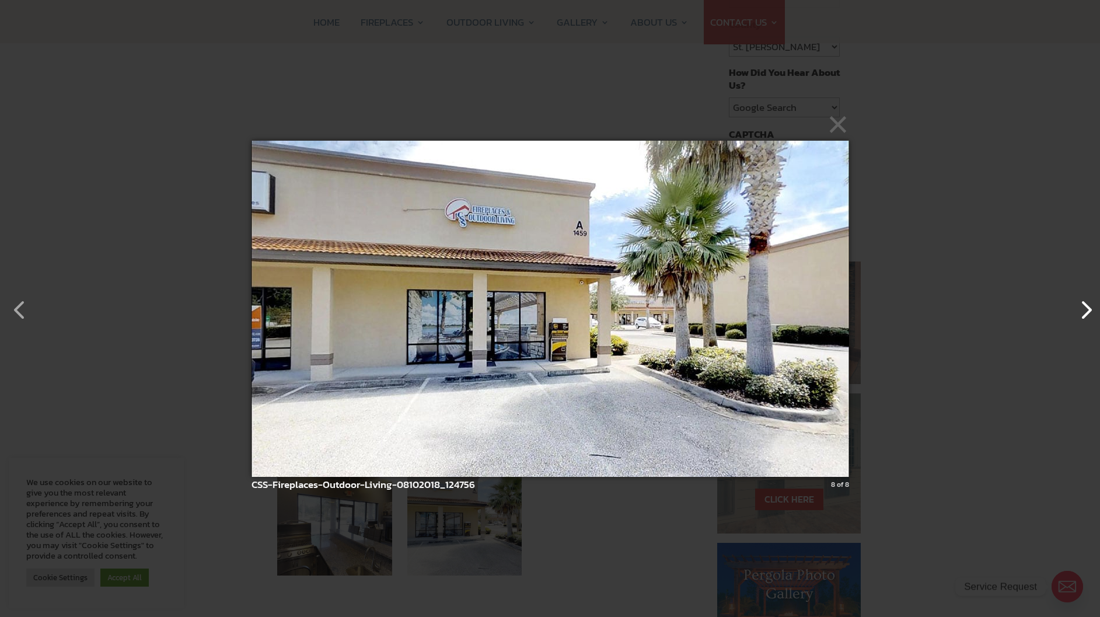
click at [1090, 309] on button "button" at bounding box center [1080, 304] width 28 height 28
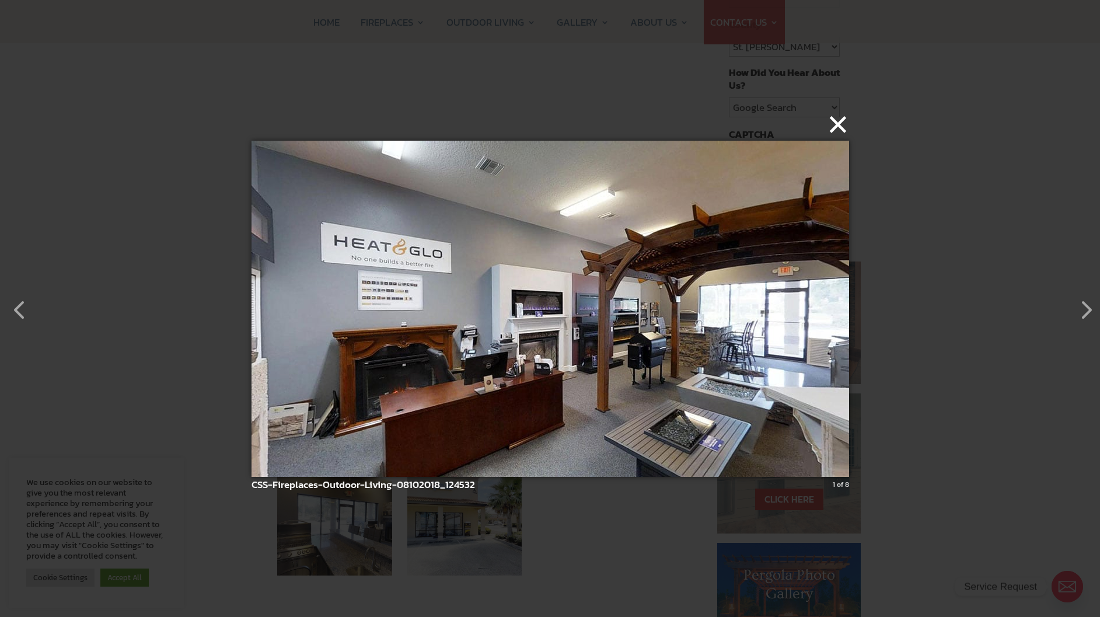
click at [843, 129] on button "×" at bounding box center [553, 124] width 597 height 26
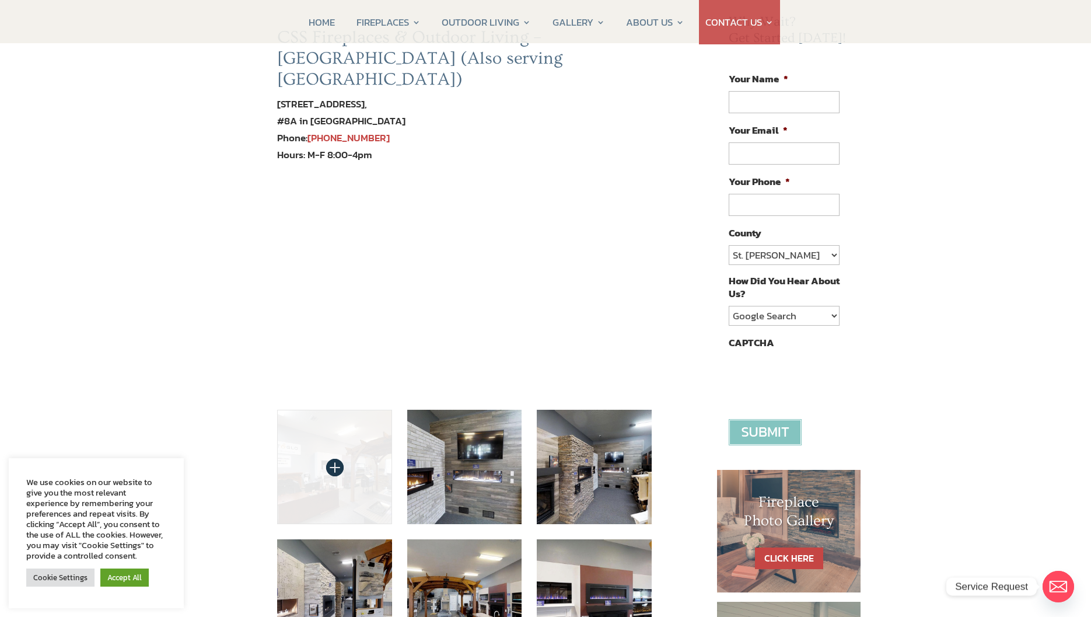
scroll to position [0, 0]
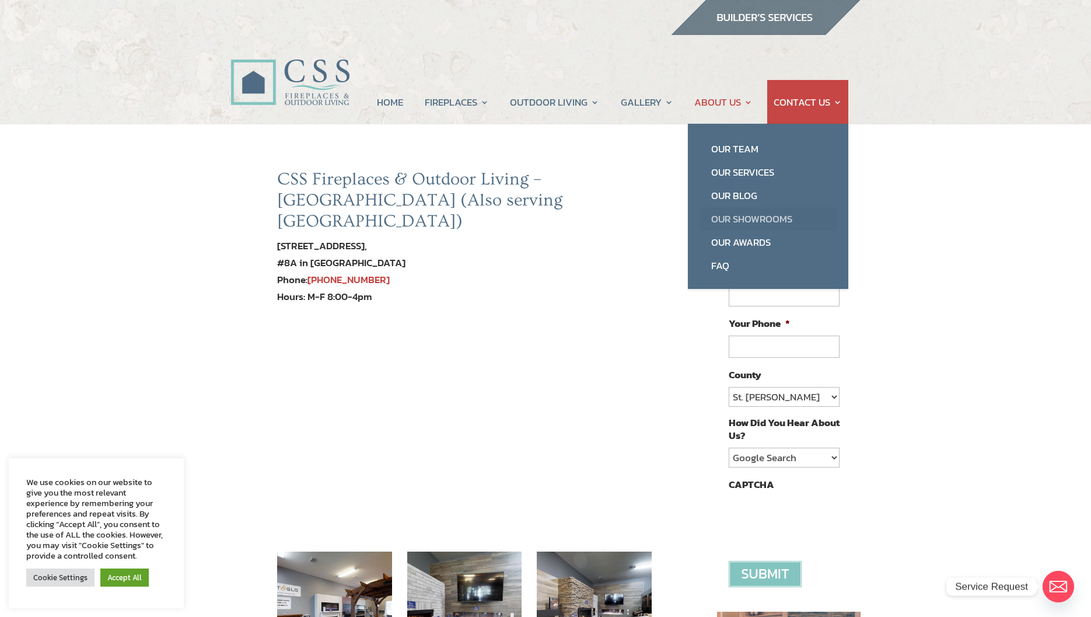
click at [736, 220] on link "Our Showrooms" at bounding box center [767, 218] width 137 height 23
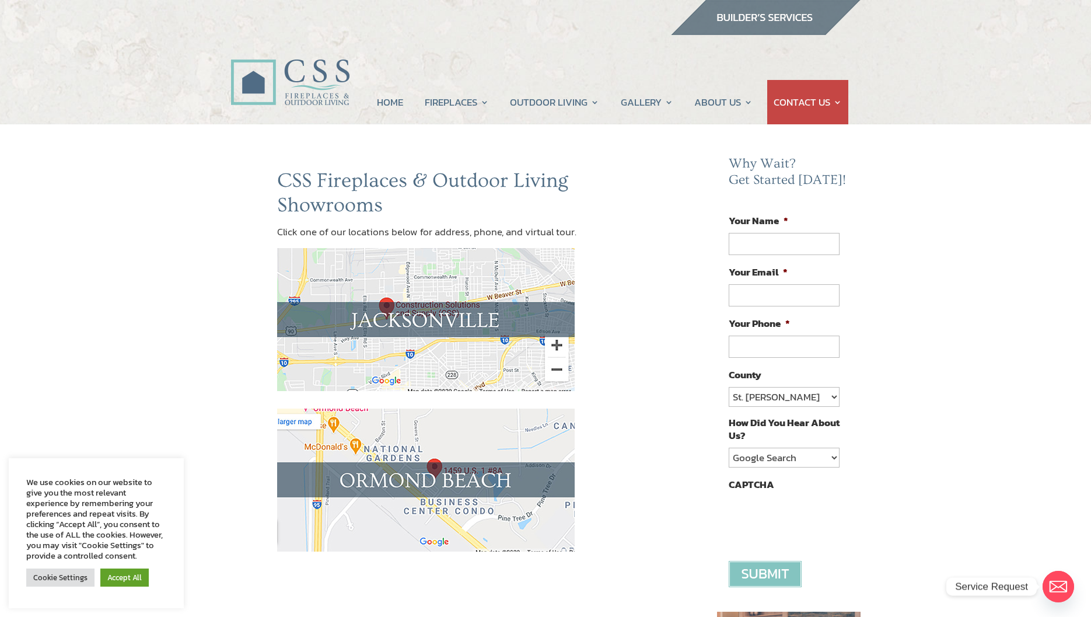
click at [454, 317] on img at bounding box center [425, 319] width 297 height 143
click at [477, 487] on img at bounding box center [425, 479] width 297 height 143
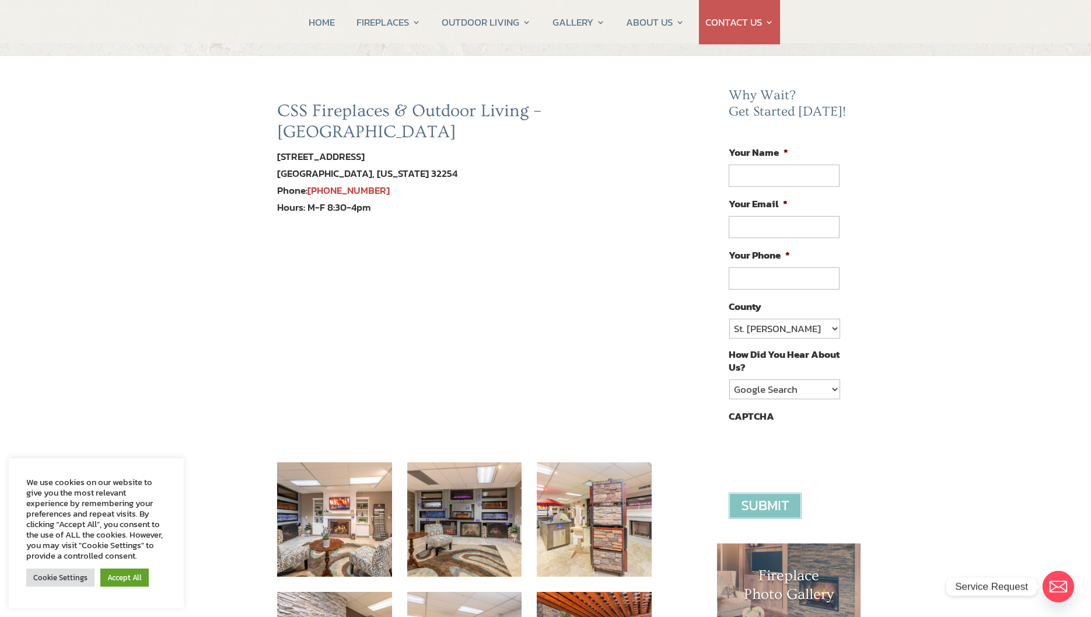
scroll to position [175, 0]
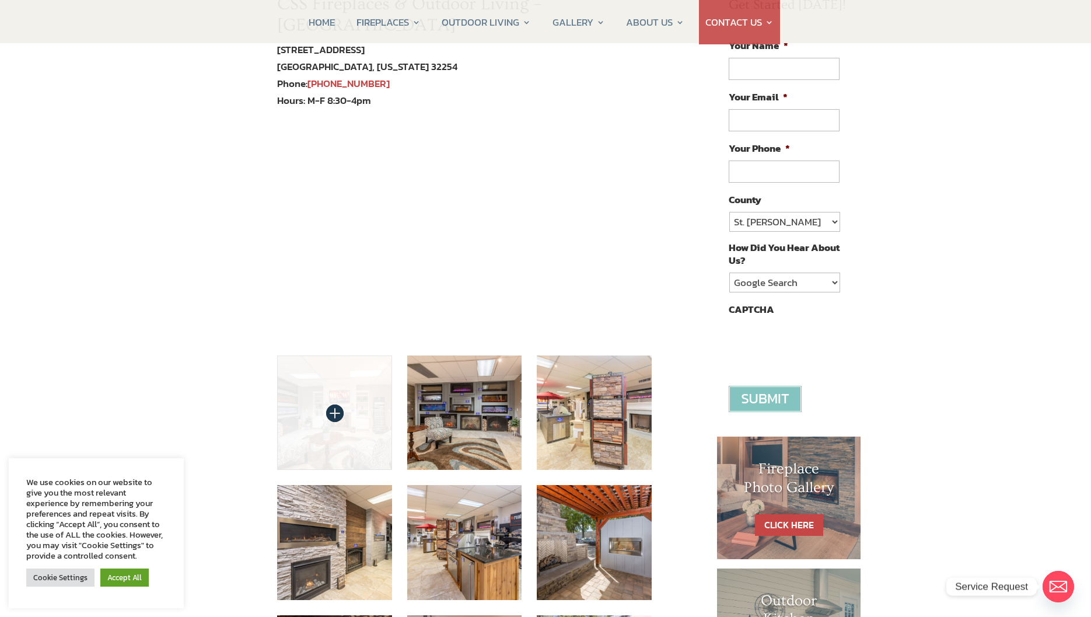
click at [354, 365] on img at bounding box center [334, 412] width 115 height 115
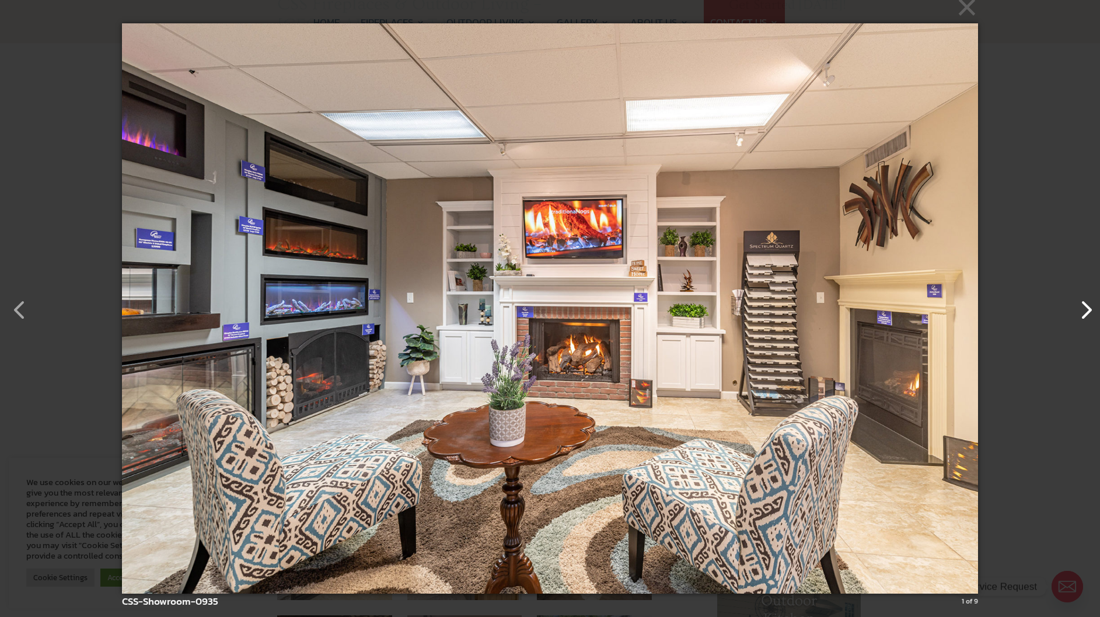
click at [1082, 316] on button "button" at bounding box center [1080, 304] width 28 height 28
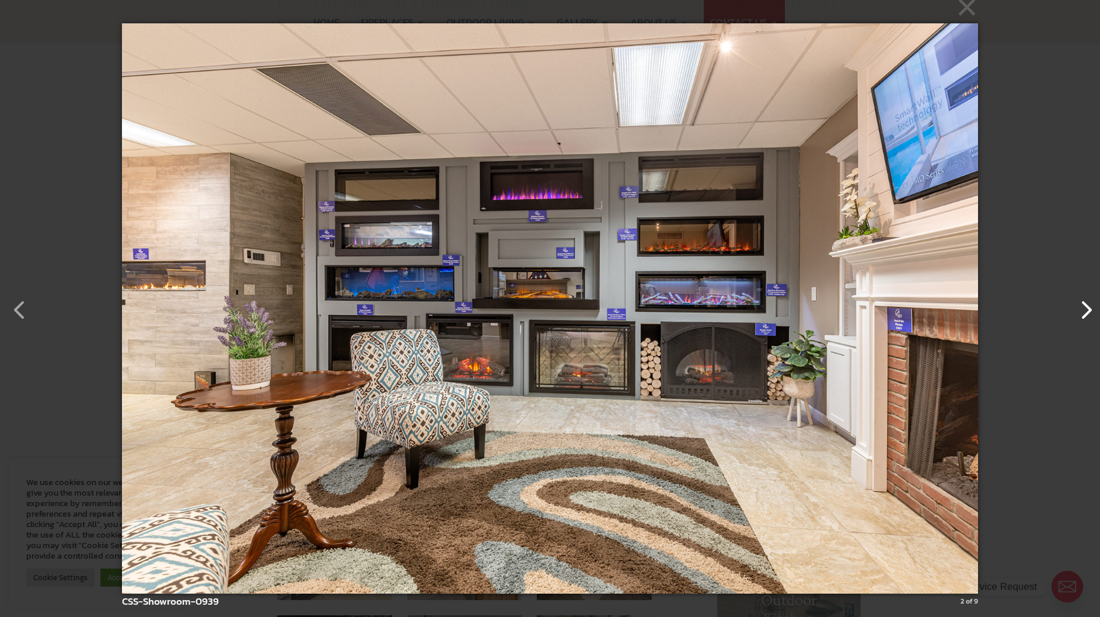
click at [1082, 316] on button "button" at bounding box center [1080, 304] width 28 height 28
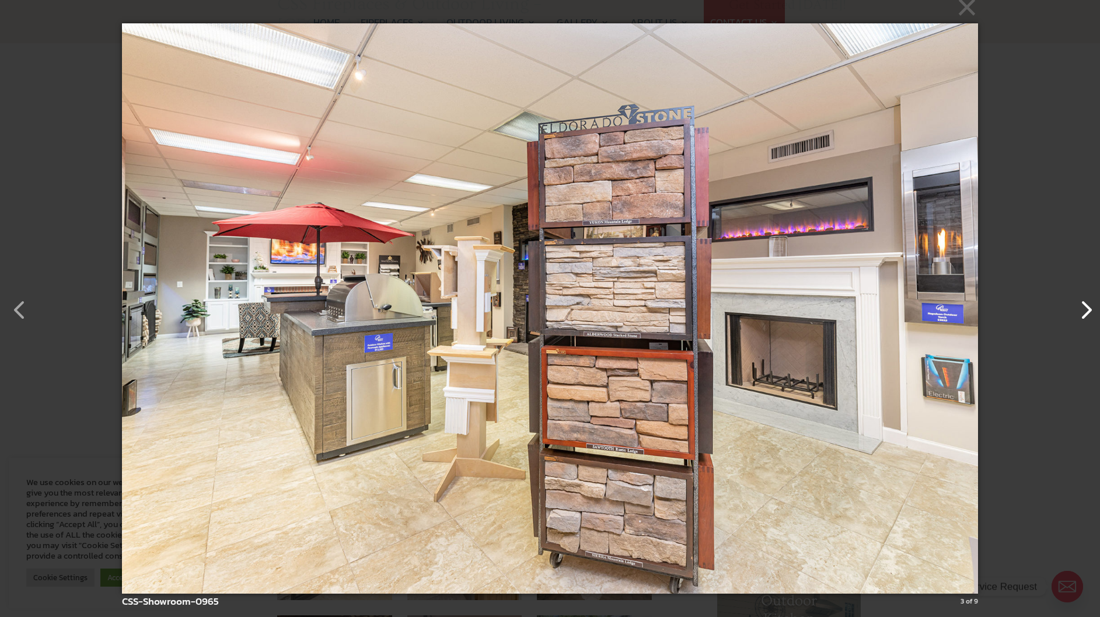
click at [1082, 316] on button "button" at bounding box center [1080, 304] width 28 height 28
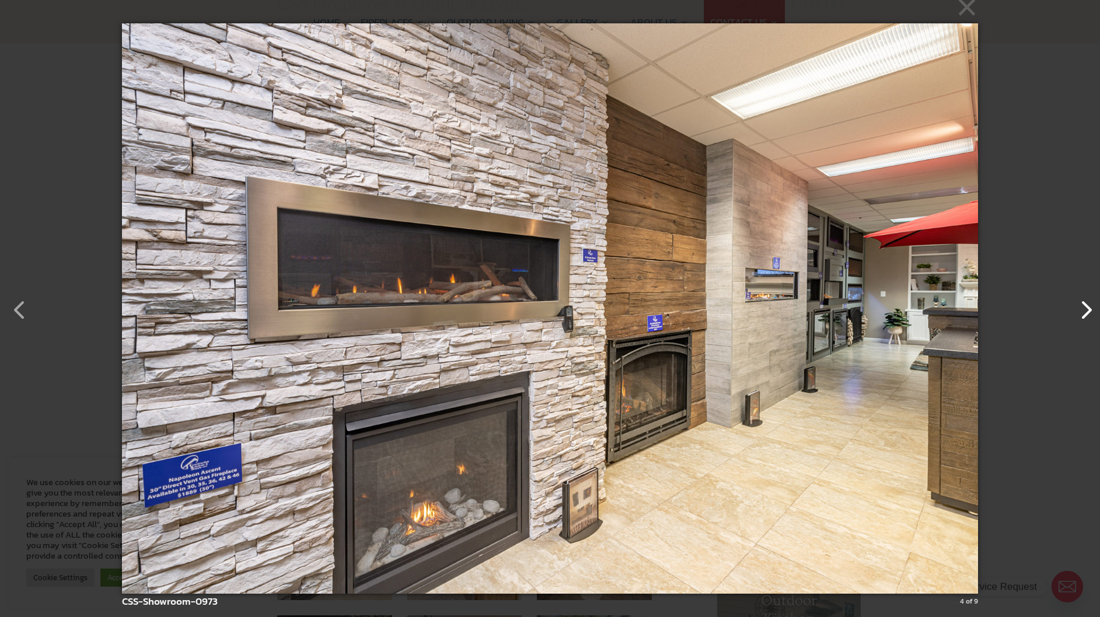
click at [1082, 316] on button "button" at bounding box center [1080, 304] width 28 height 28
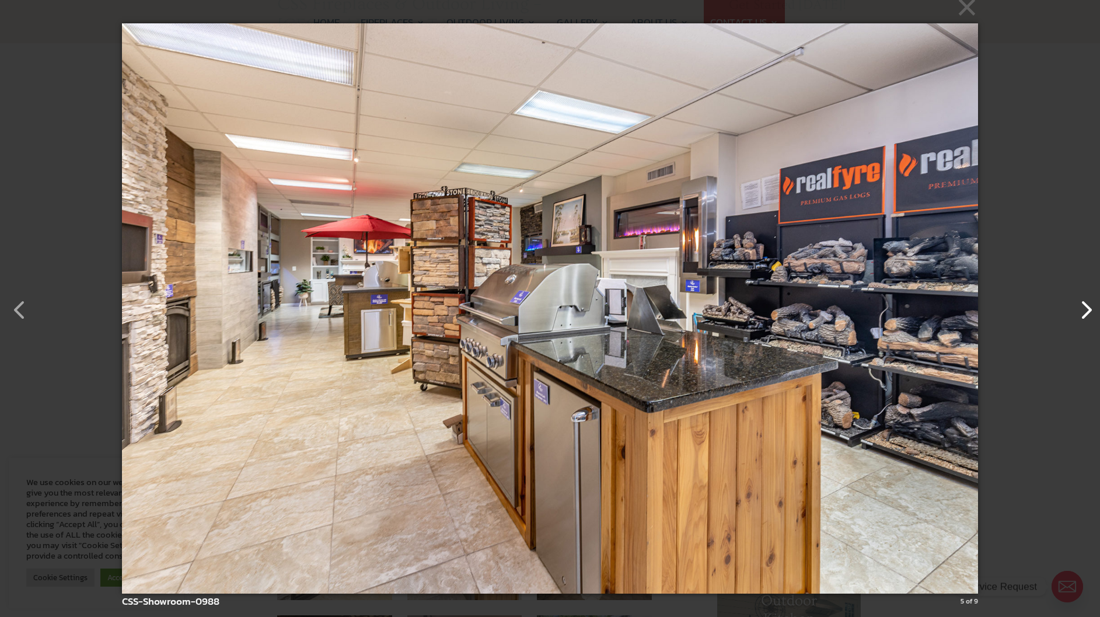
click at [1082, 316] on button "button" at bounding box center [1080, 304] width 28 height 28
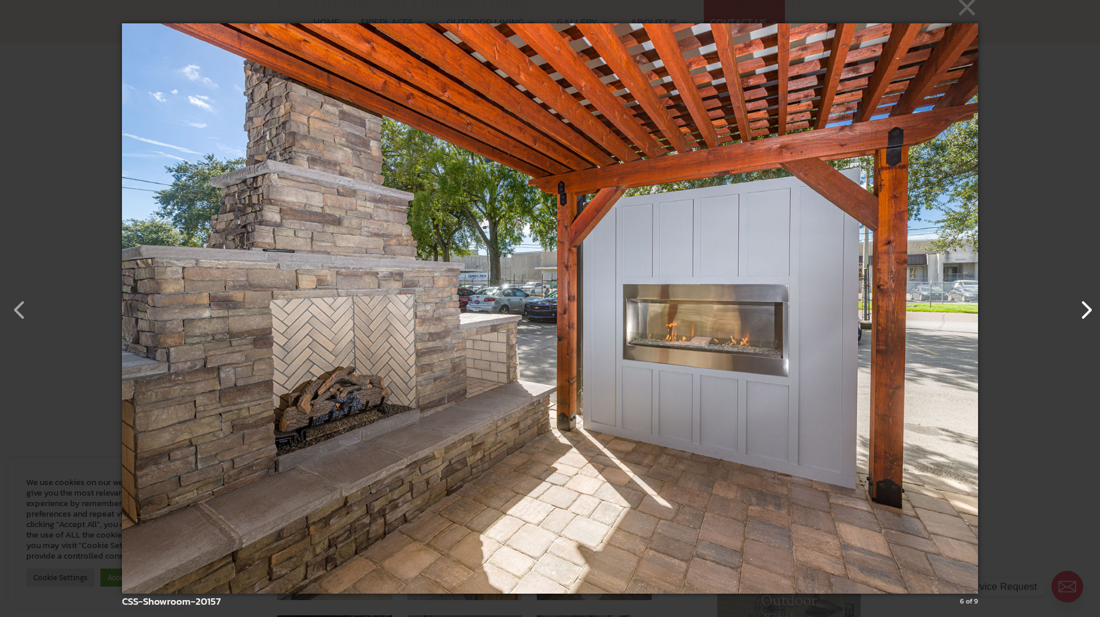
click at [1082, 316] on button "button" at bounding box center [1080, 304] width 28 height 28
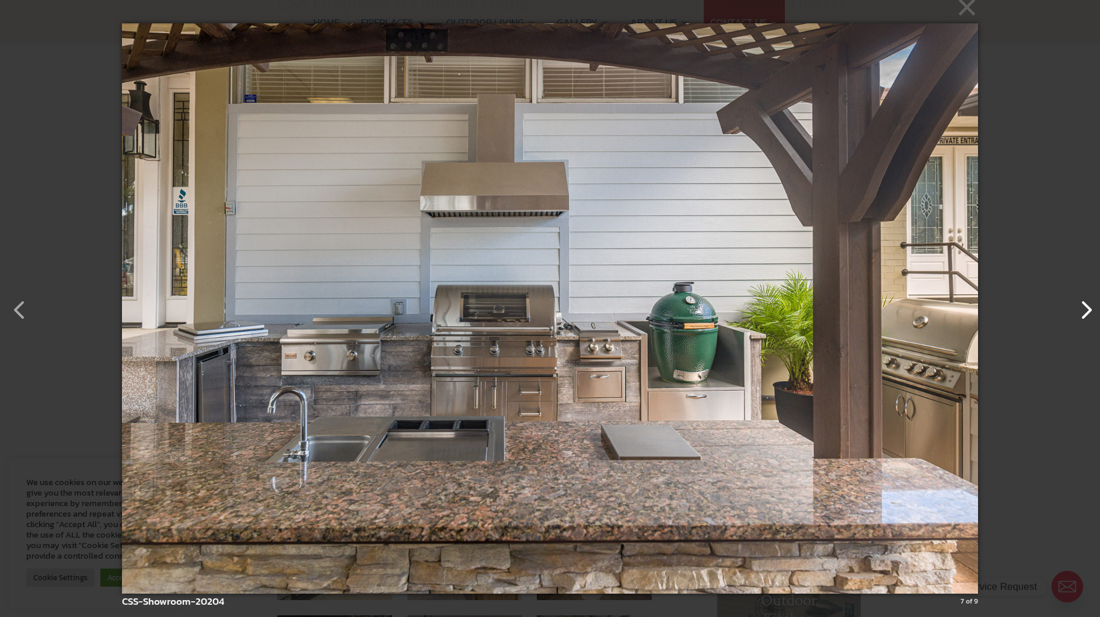
click at [1082, 316] on button "button" at bounding box center [1080, 304] width 28 height 28
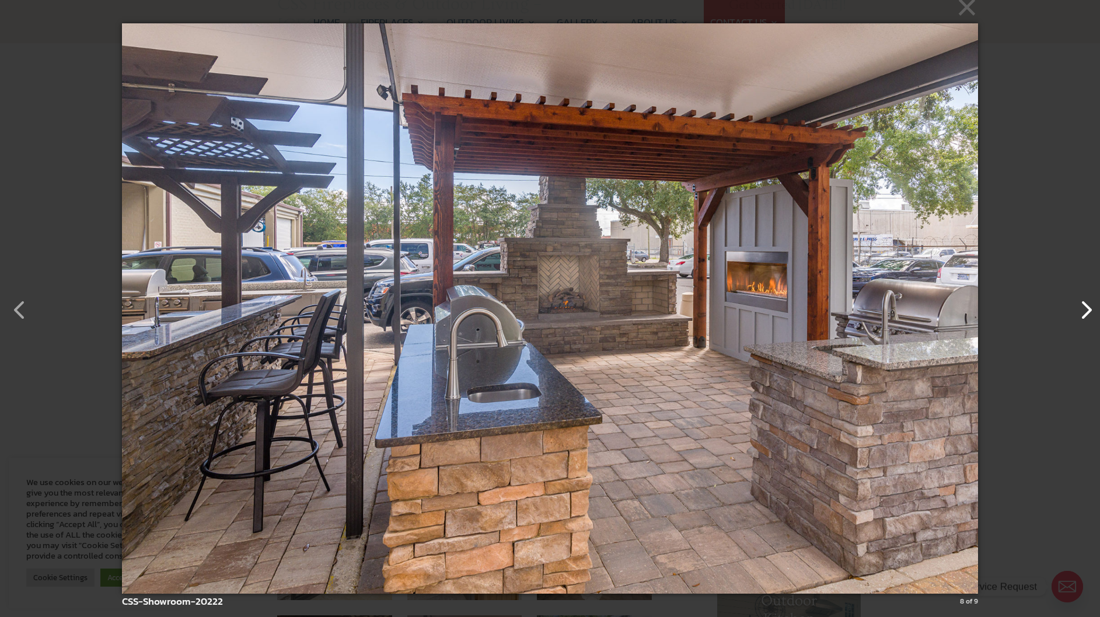
click at [1082, 316] on button "button" at bounding box center [1080, 304] width 28 height 28
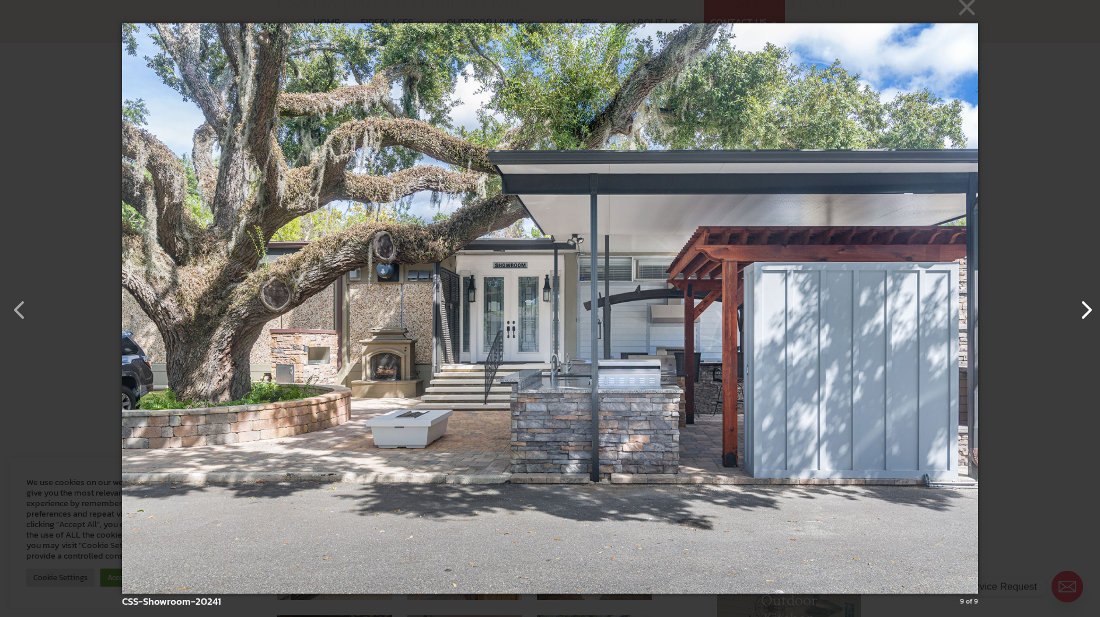
click at [1082, 316] on button "button" at bounding box center [1080, 304] width 28 height 28
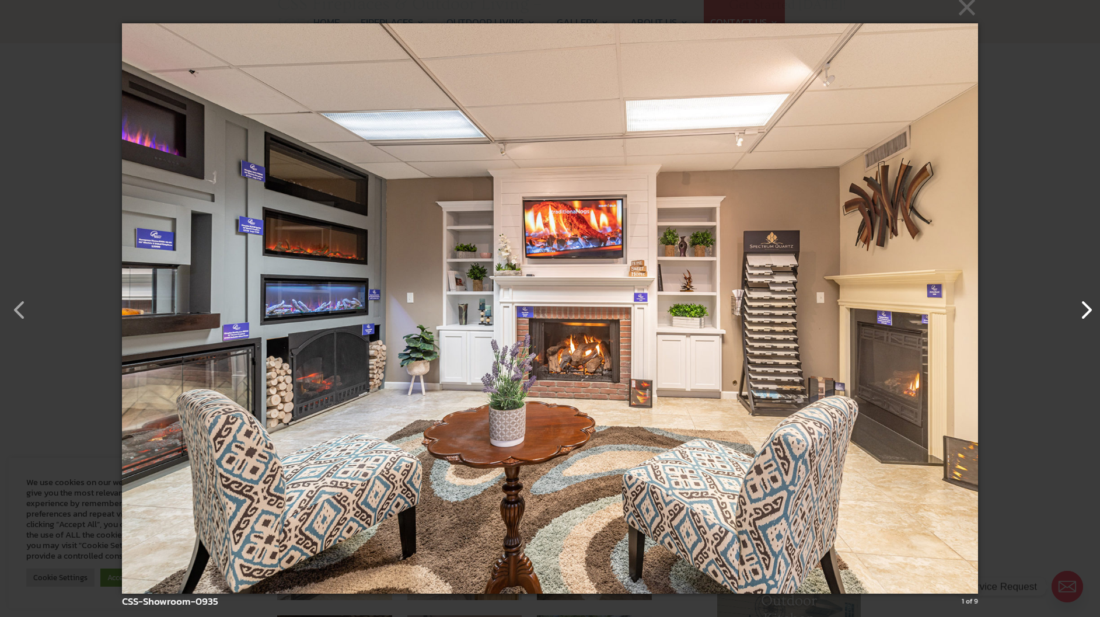
click at [1082, 316] on button "button" at bounding box center [1080, 304] width 28 height 28
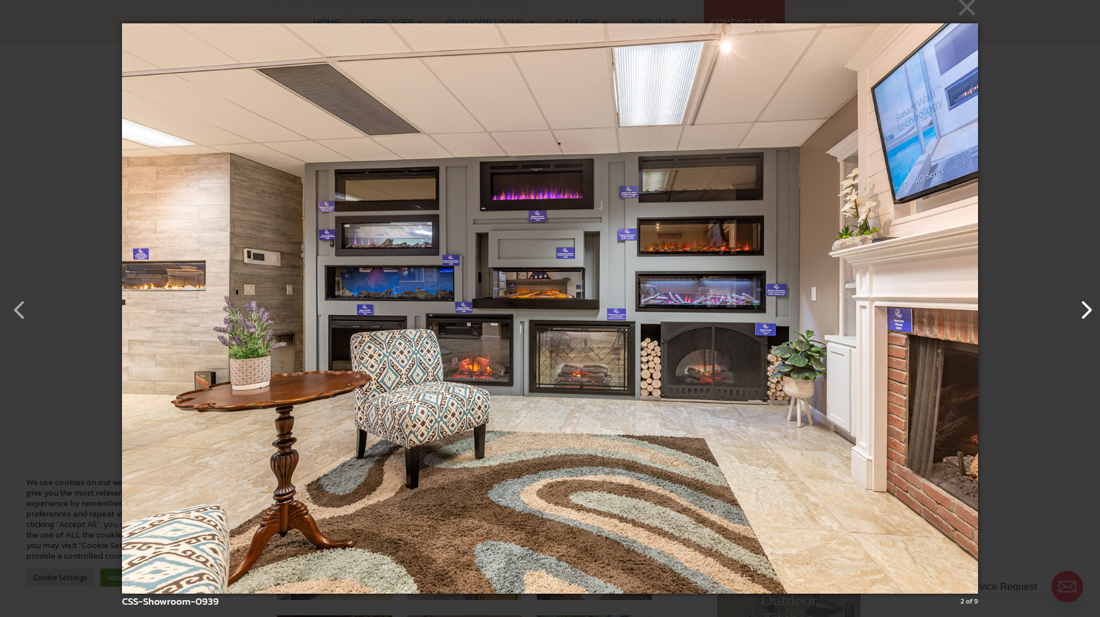
click at [1082, 316] on button "button" at bounding box center [1080, 304] width 28 height 28
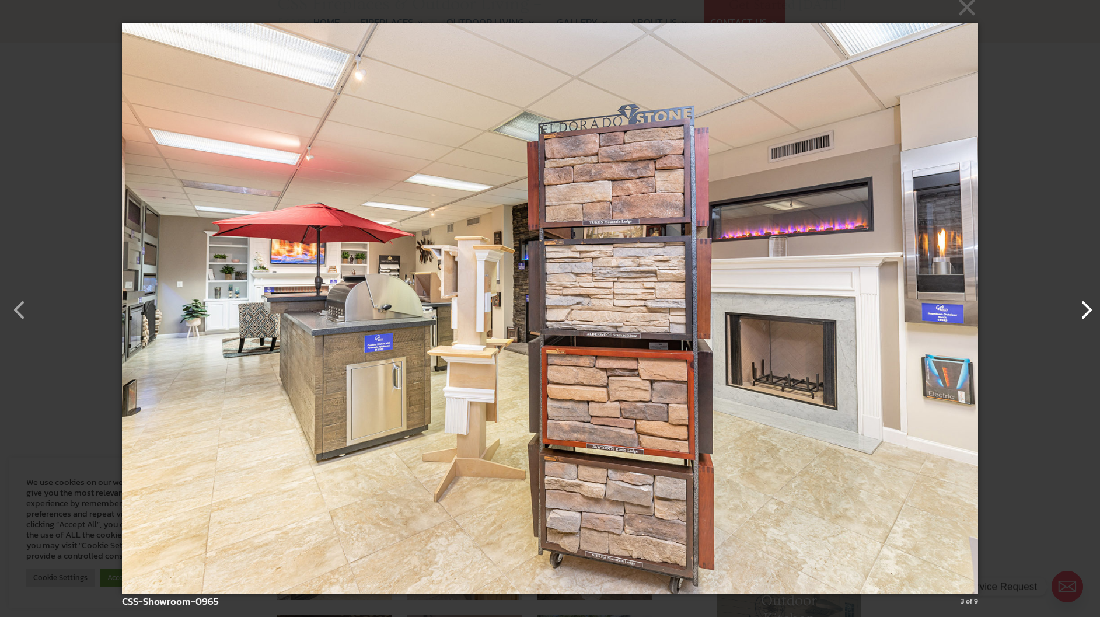
click at [1082, 316] on button "button" at bounding box center [1080, 304] width 28 height 28
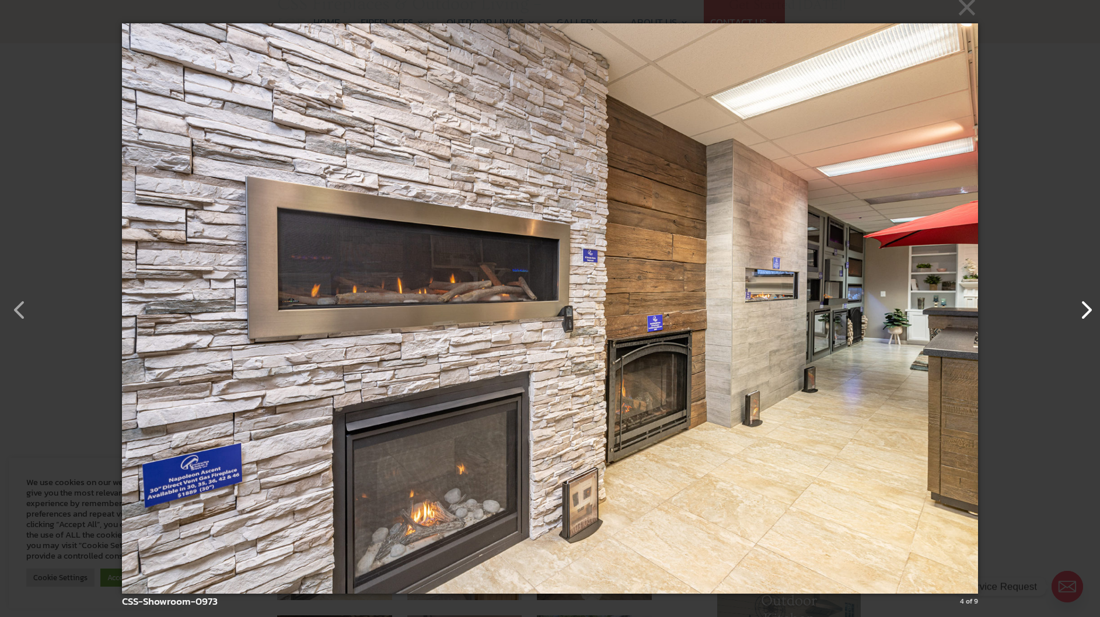
click at [1082, 316] on button "button" at bounding box center [1080, 304] width 28 height 28
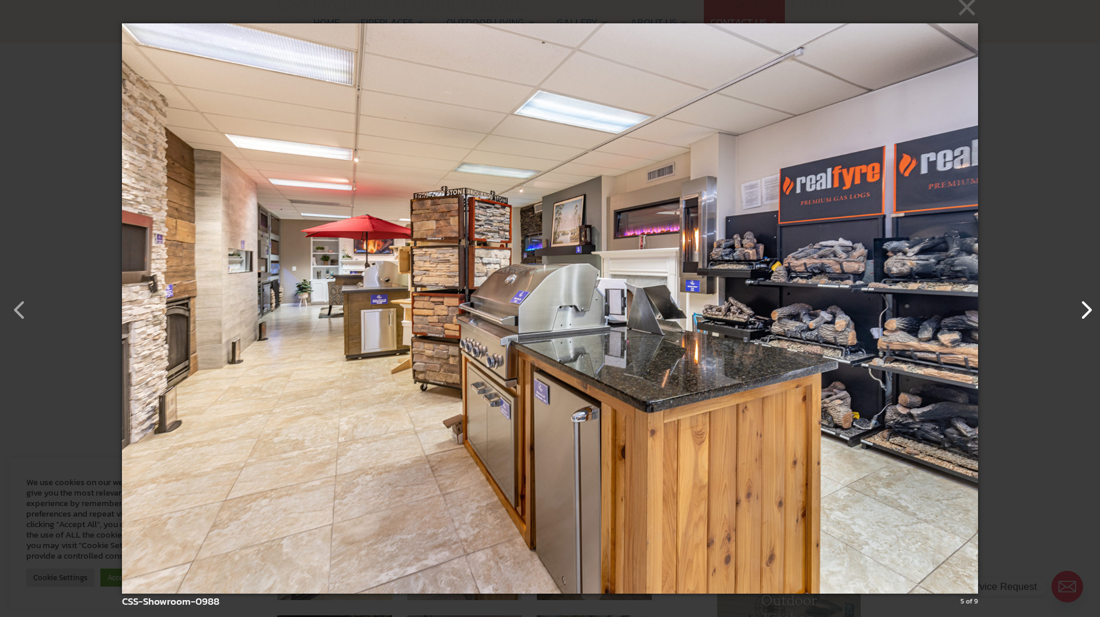
click at [1082, 316] on button "button" at bounding box center [1080, 304] width 28 height 28
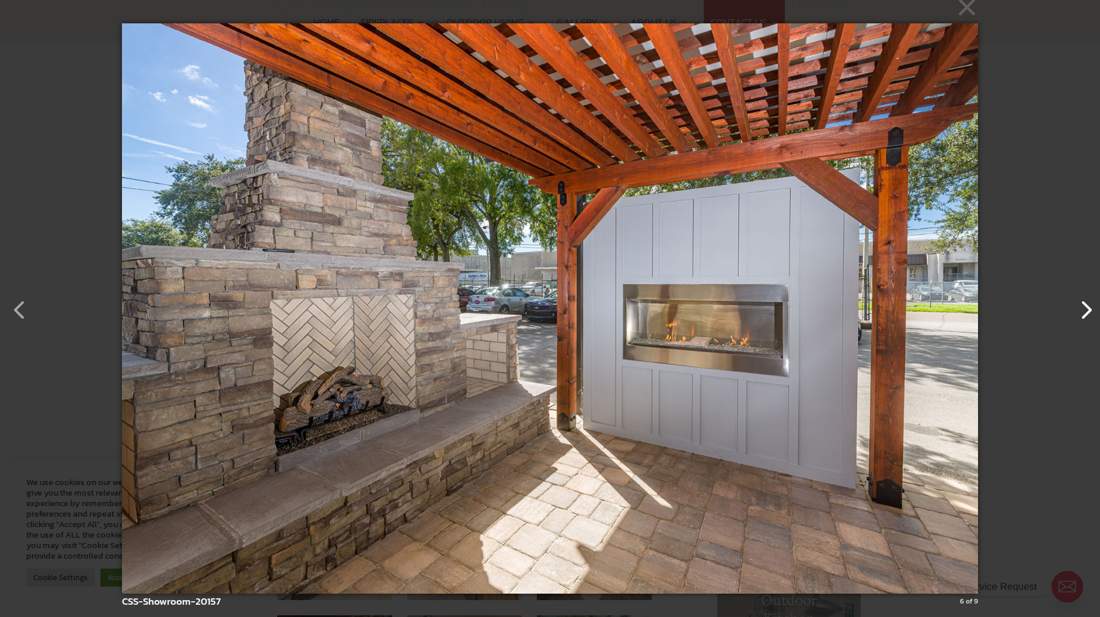
click at [1082, 316] on button "button" at bounding box center [1080, 304] width 28 height 28
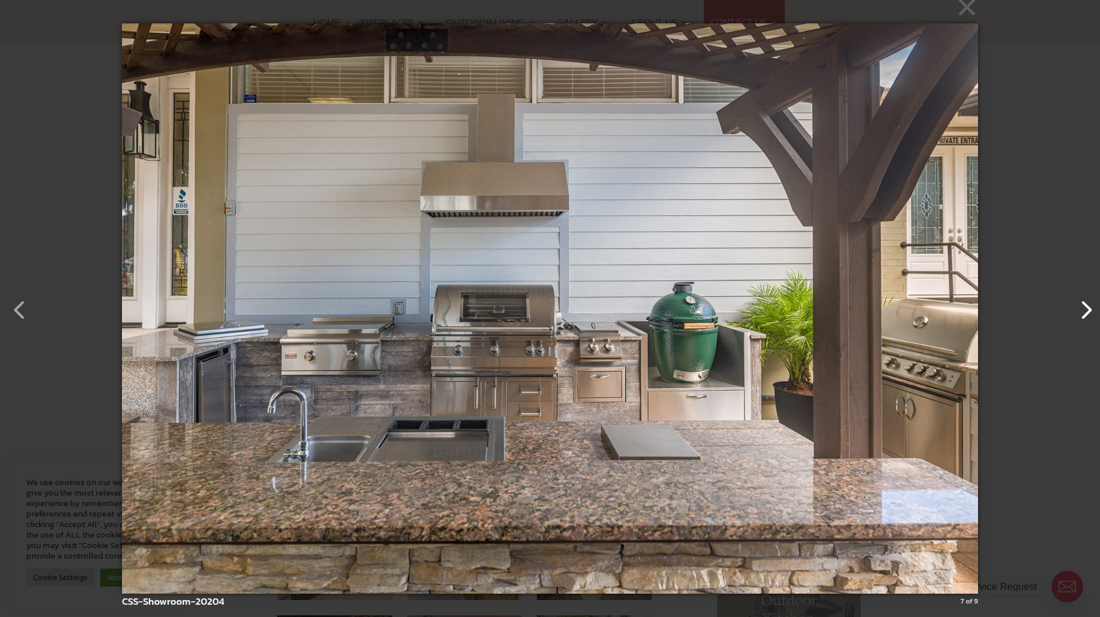
click at [1082, 316] on button "button" at bounding box center [1080, 304] width 28 height 28
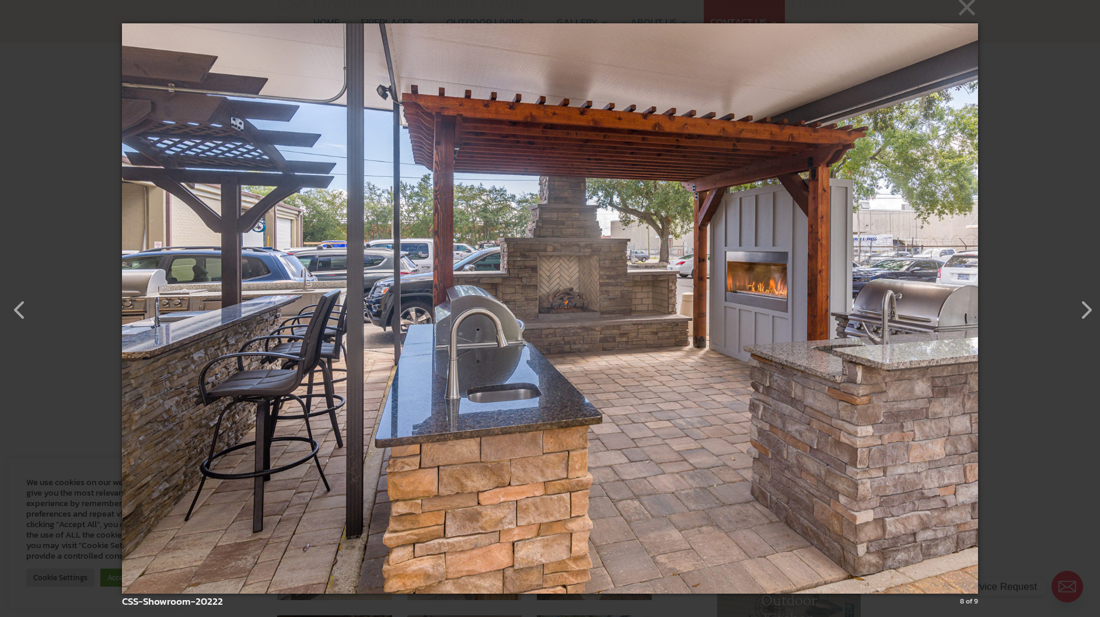
click at [566, 312] on img at bounding box center [549, 308] width 855 height 617
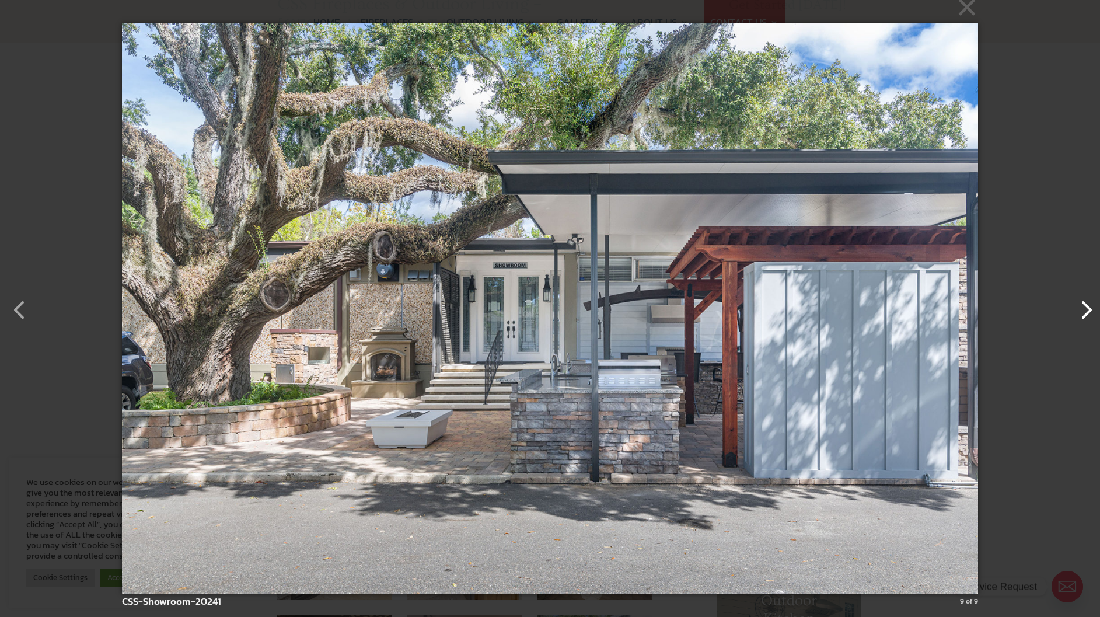
click at [1086, 310] on button "button" at bounding box center [1080, 304] width 28 height 28
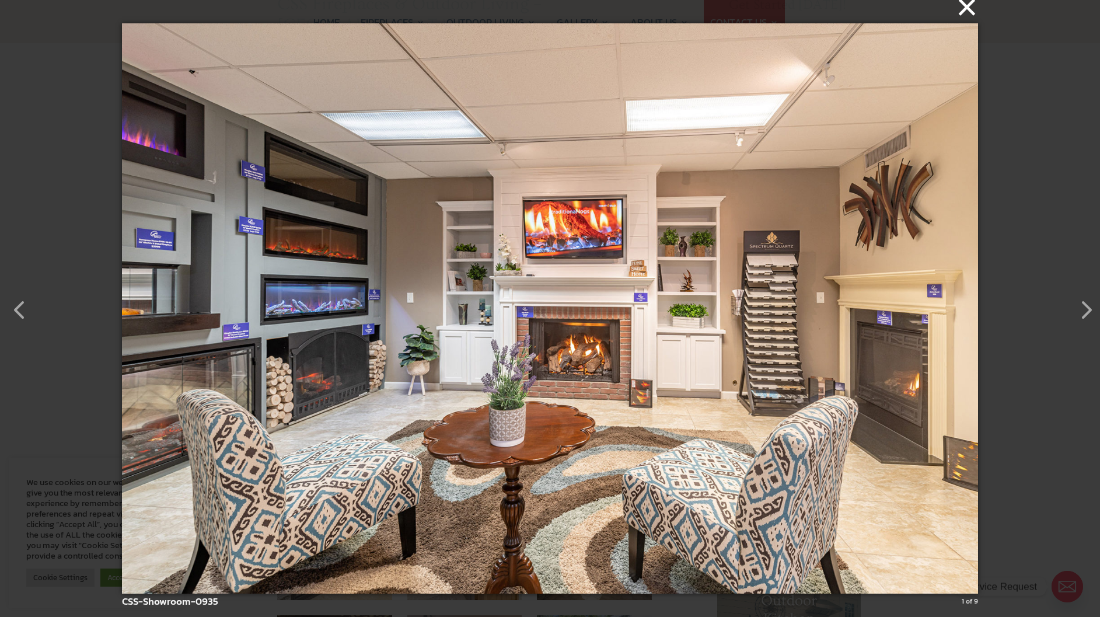
click at [957, 9] on button "×" at bounding box center [552, 7] width 855 height 26
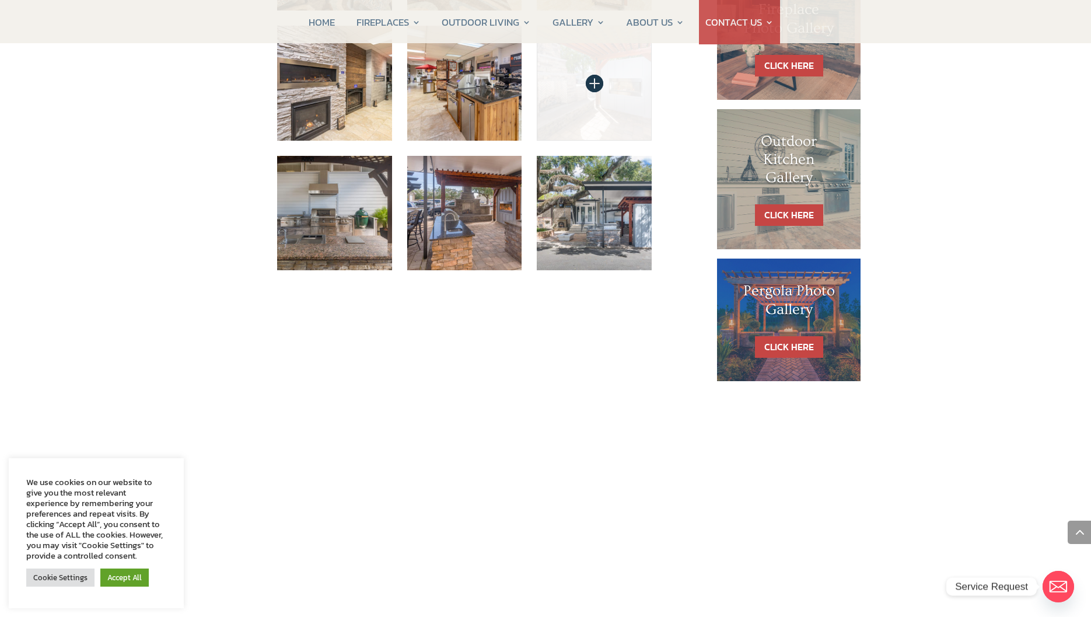
scroll to position [642, 0]
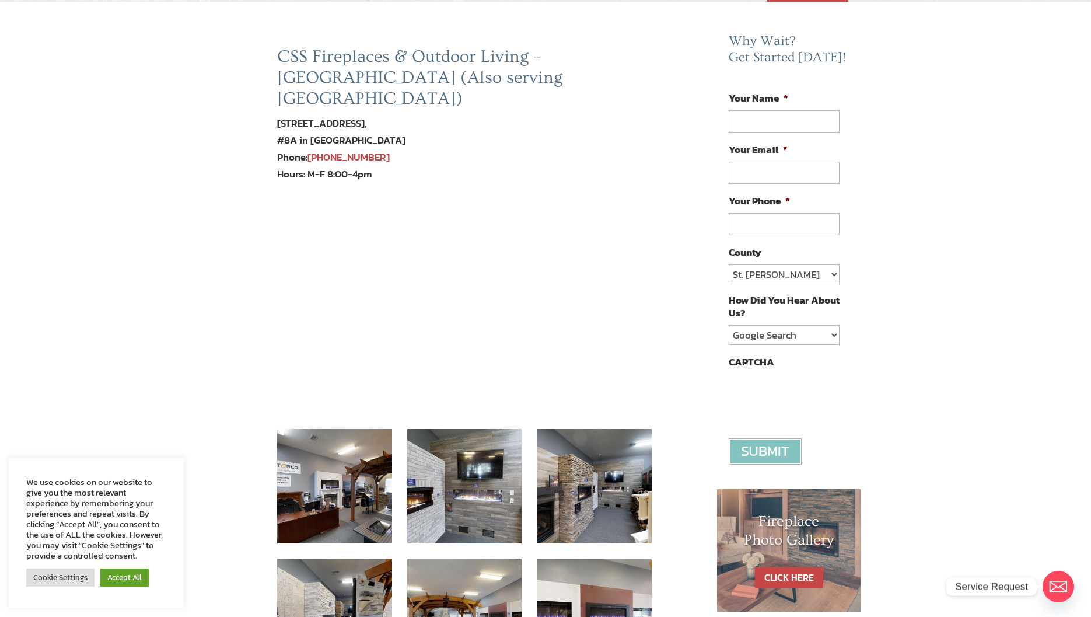
scroll to position [233, 0]
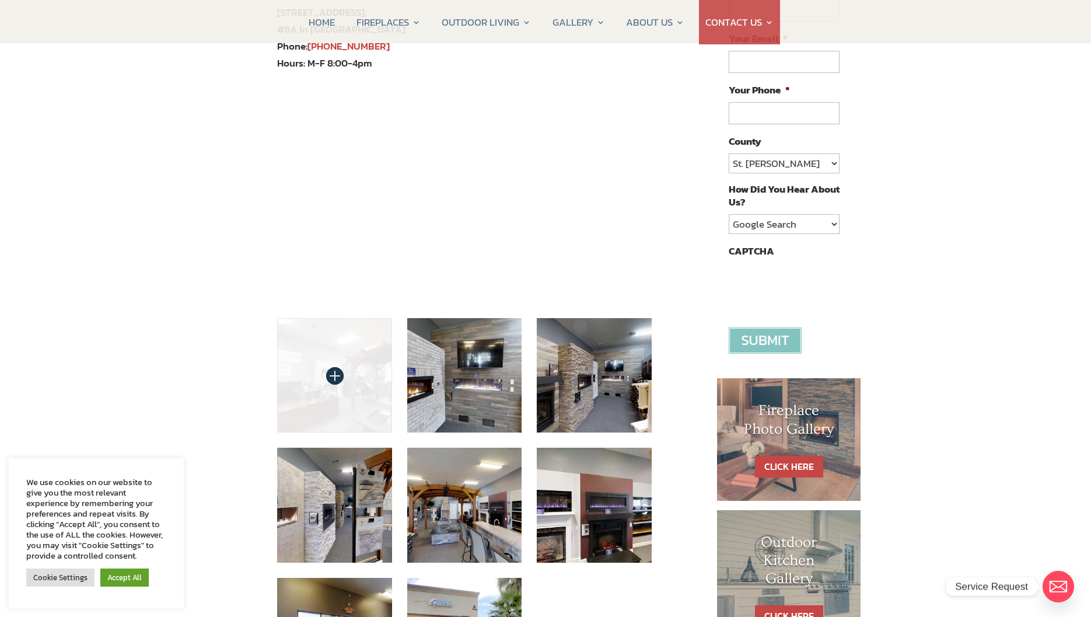
click at [353, 359] on img at bounding box center [334, 375] width 115 height 115
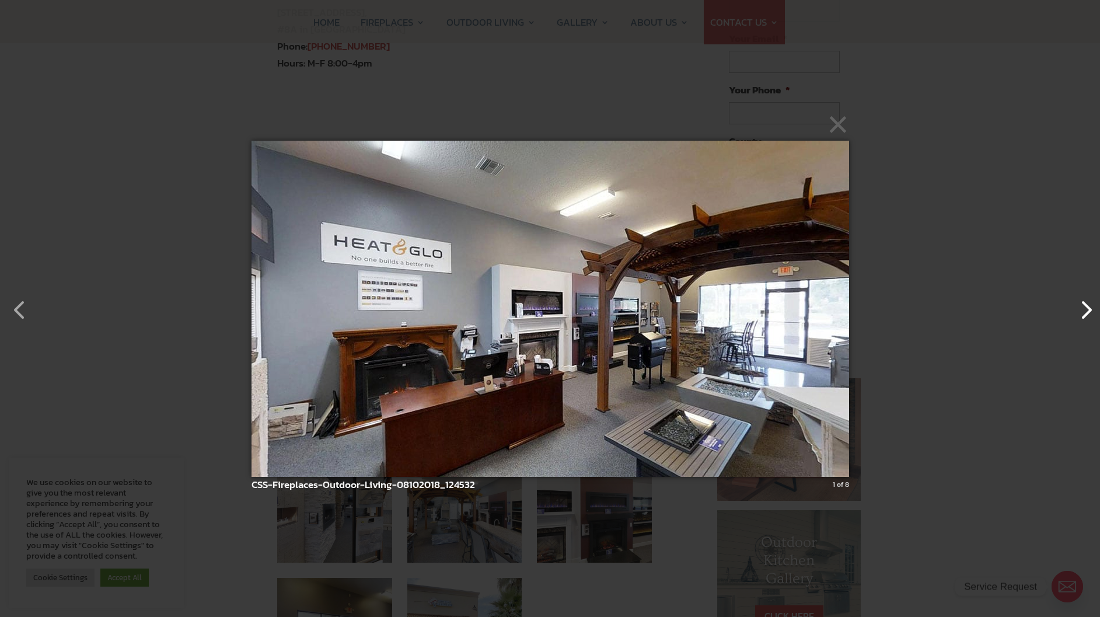
click at [1085, 314] on button "button" at bounding box center [1080, 304] width 28 height 28
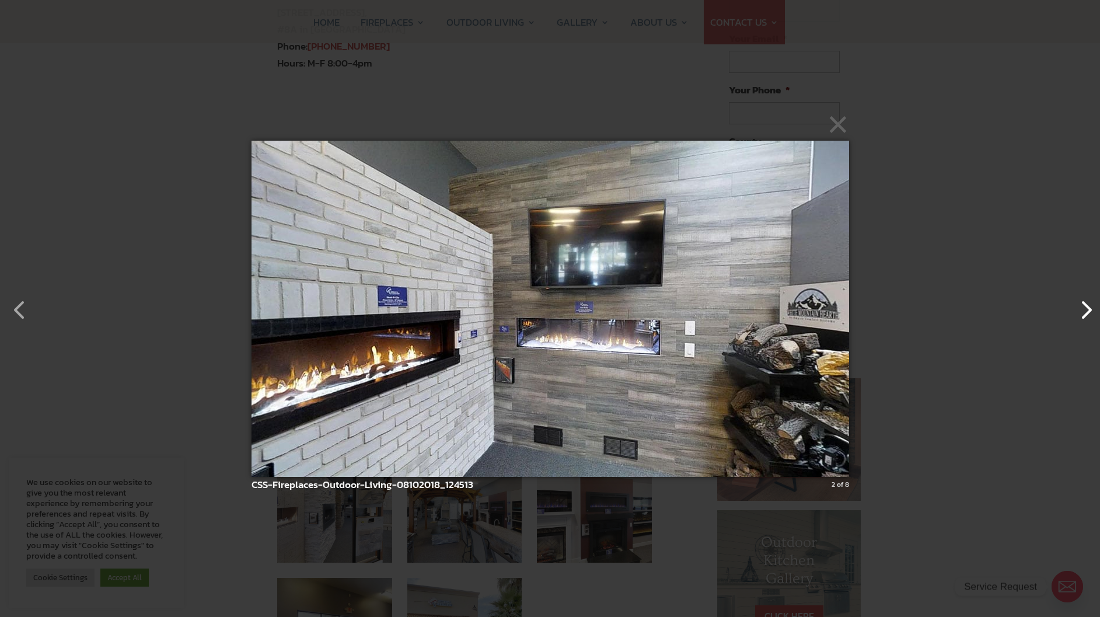
click at [1085, 314] on button "button" at bounding box center [1080, 304] width 28 height 28
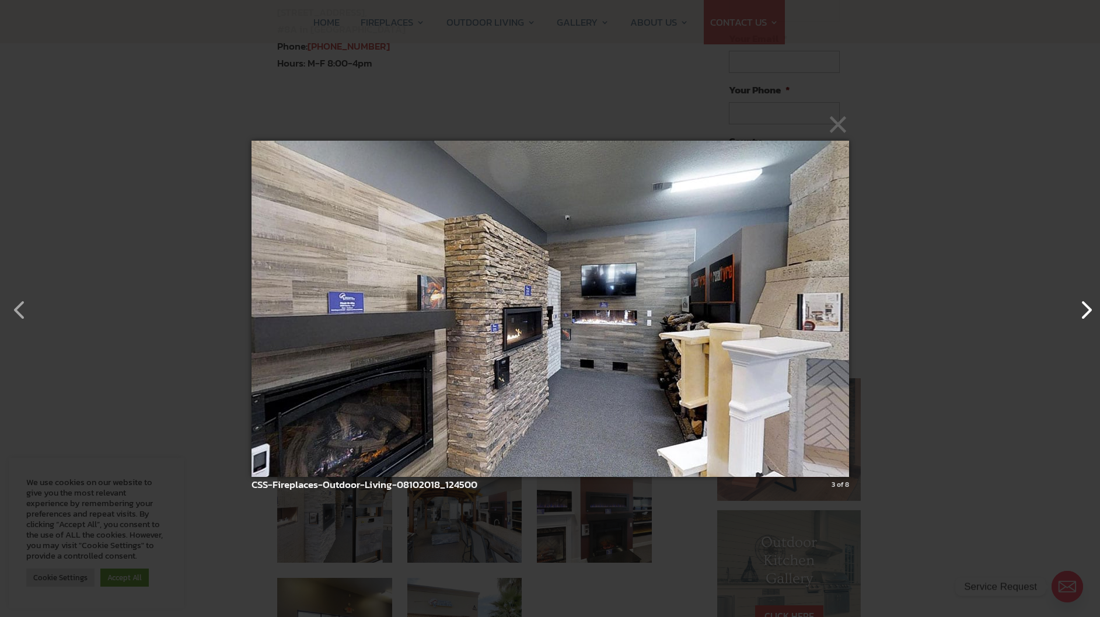
click at [1087, 313] on button "button" at bounding box center [1080, 304] width 28 height 28
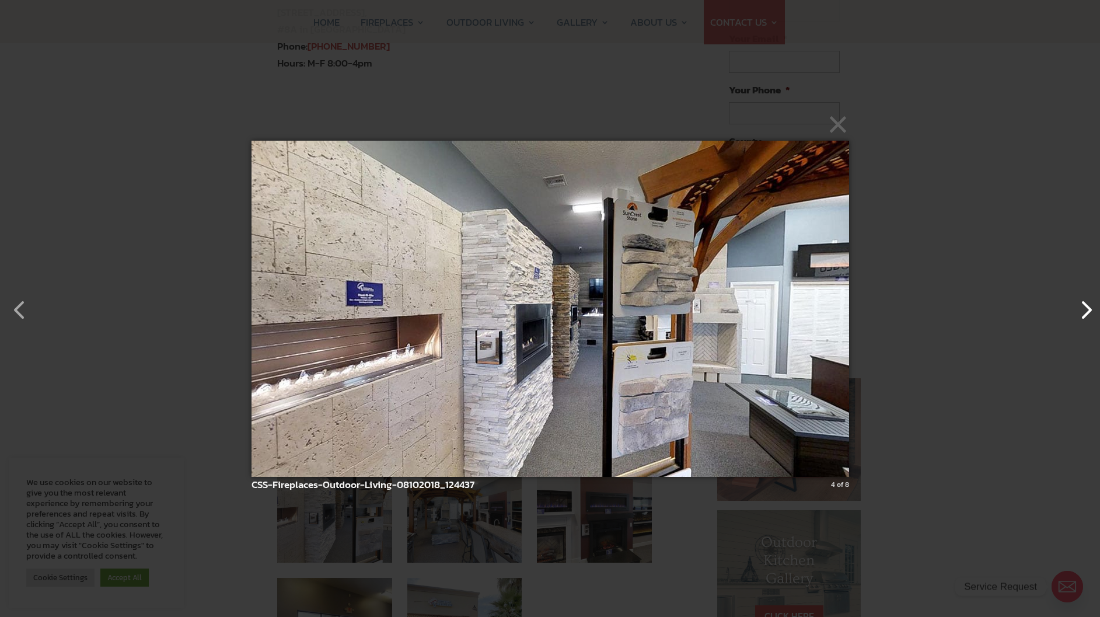
click at [1087, 313] on button "button" at bounding box center [1080, 304] width 28 height 28
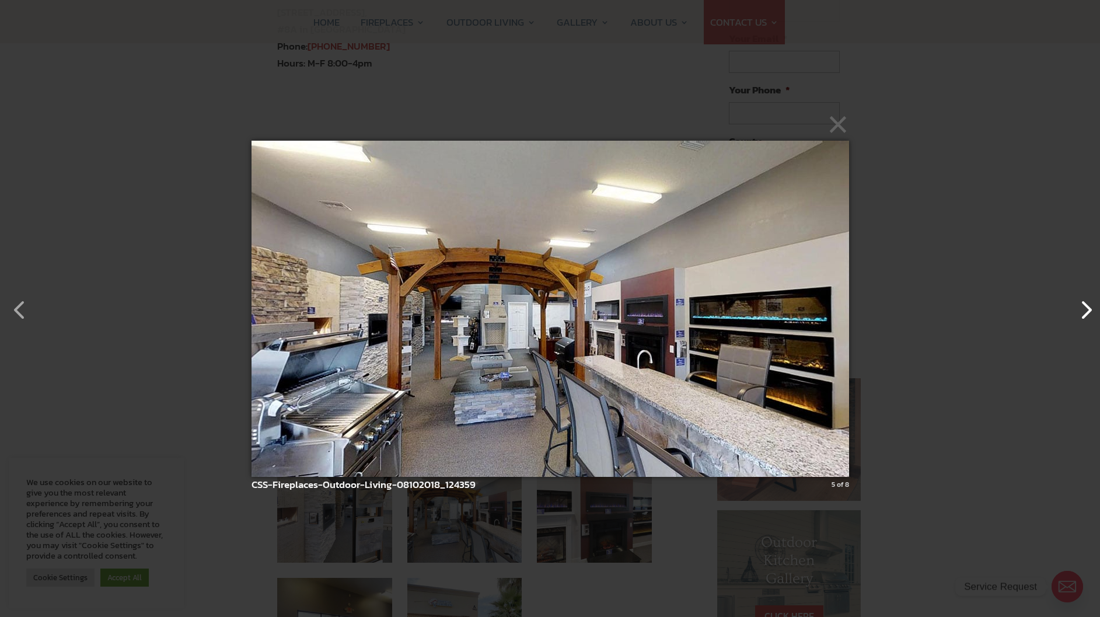
click at [1087, 313] on button "button" at bounding box center [1080, 304] width 28 height 28
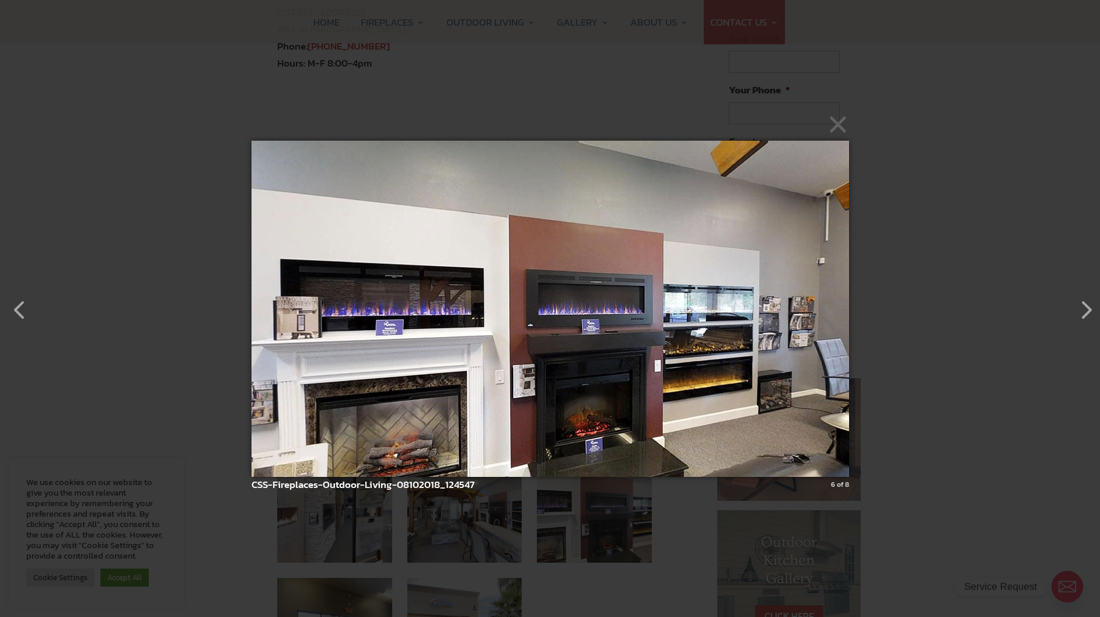
click at [383, 328] on img at bounding box center [549, 308] width 597 height 383
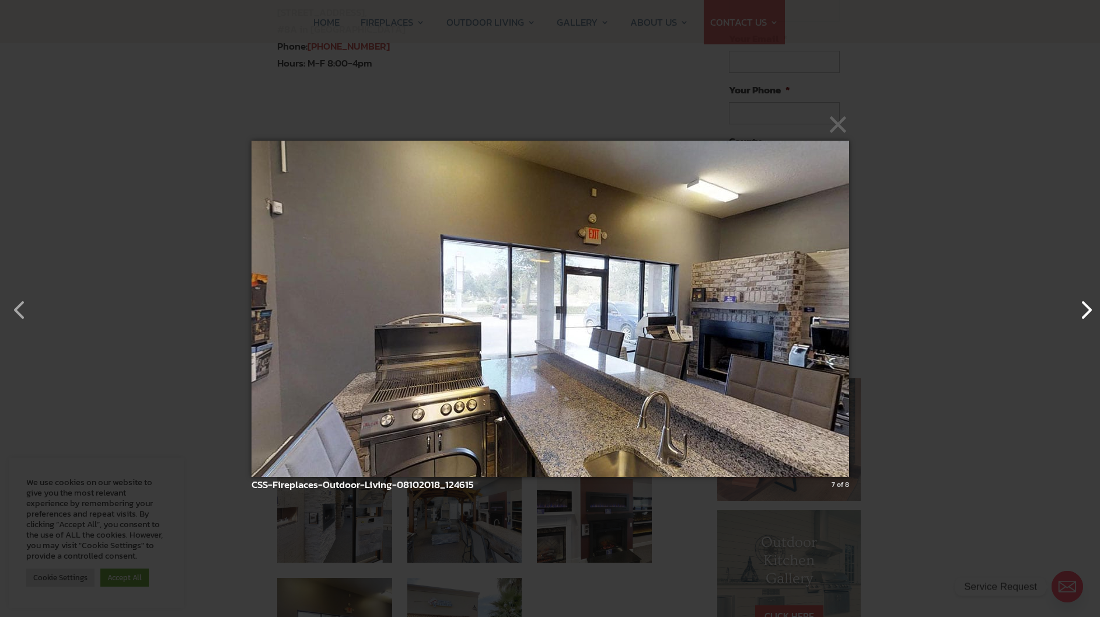
click at [1077, 317] on button "button" at bounding box center [1080, 304] width 28 height 28
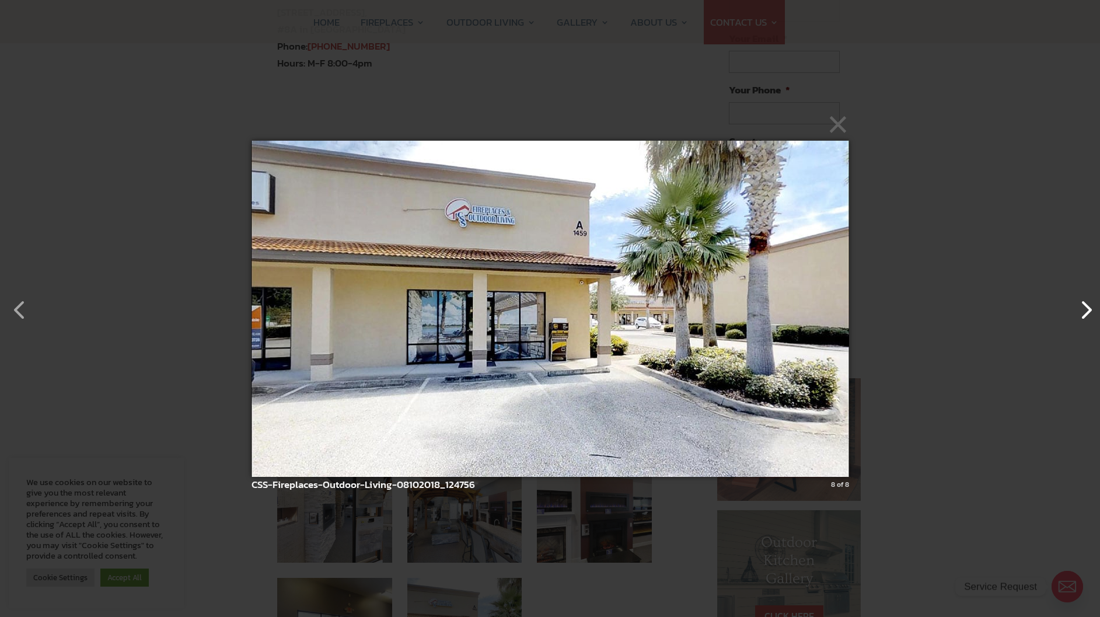
click at [1077, 317] on button "button" at bounding box center [1080, 304] width 28 height 28
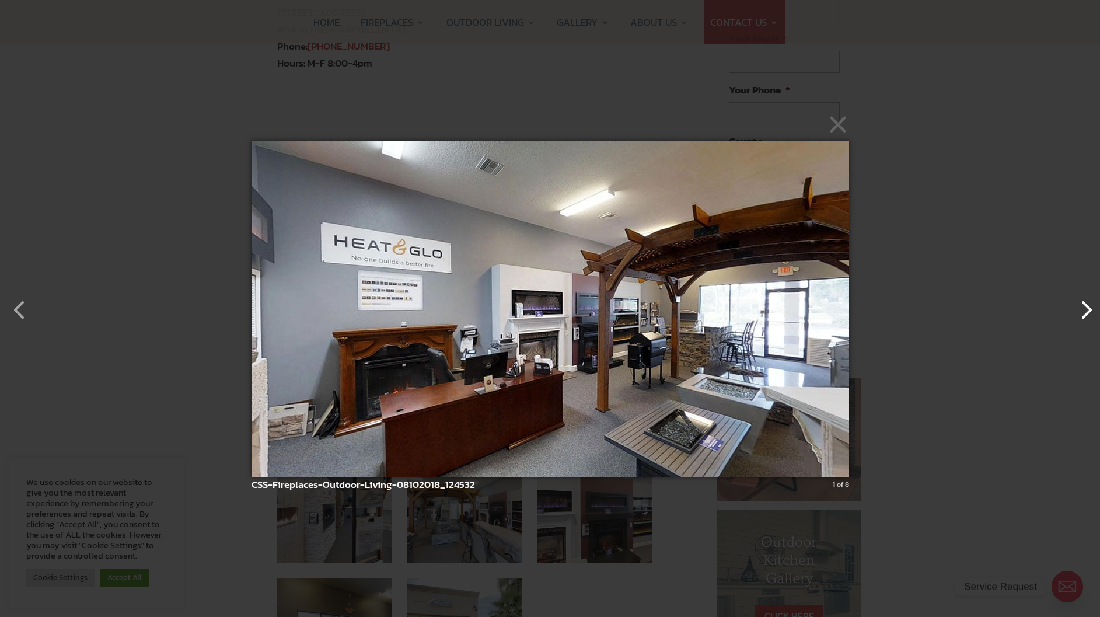
click at [1077, 317] on button "button" at bounding box center [1080, 304] width 28 height 28
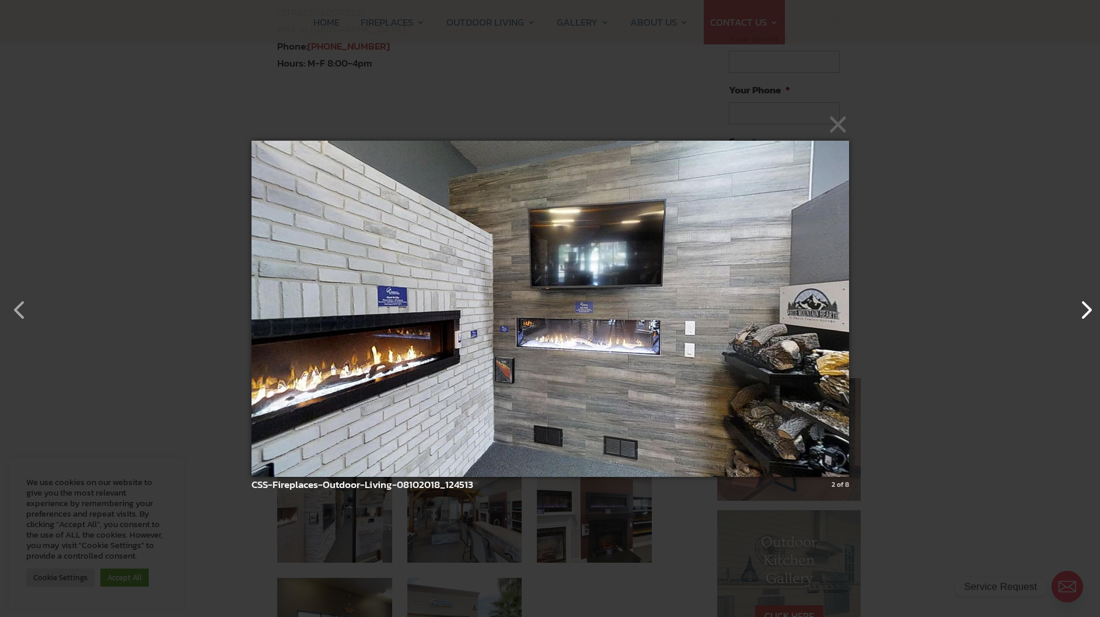
click at [1077, 317] on button "button" at bounding box center [1080, 304] width 28 height 28
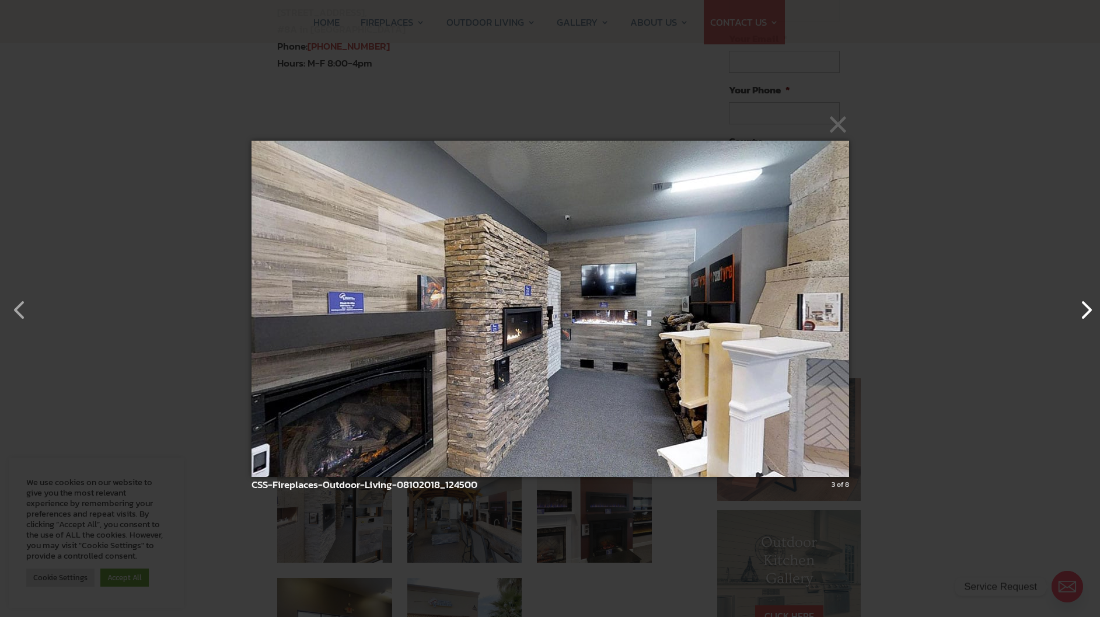
click at [1077, 317] on button "button" at bounding box center [1080, 304] width 28 height 28
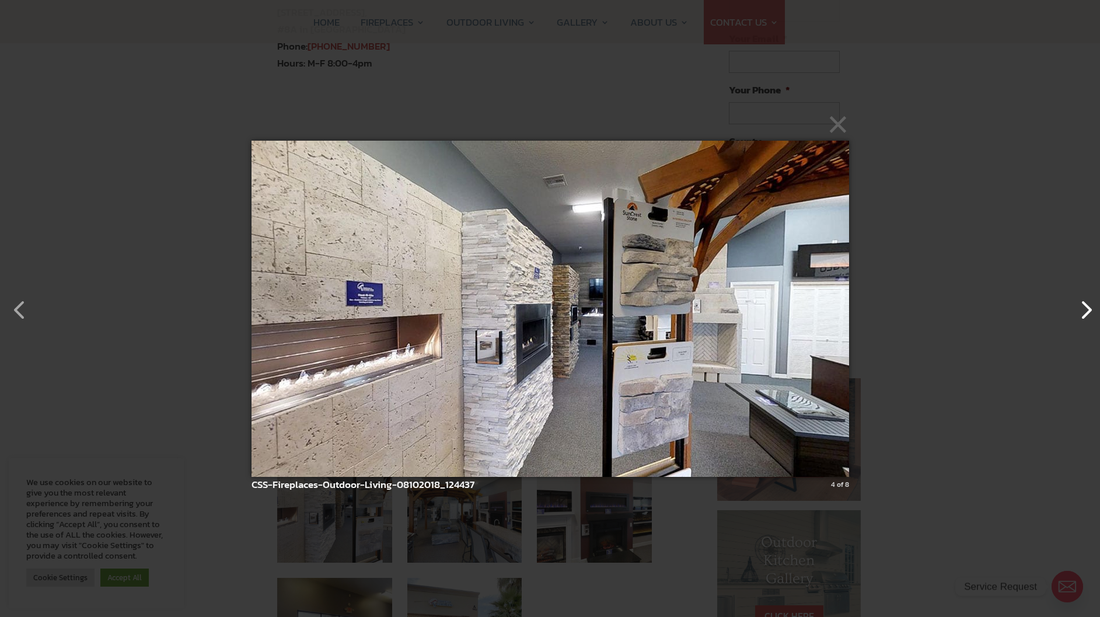
click at [1077, 317] on button "button" at bounding box center [1080, 304] width 28 height 28
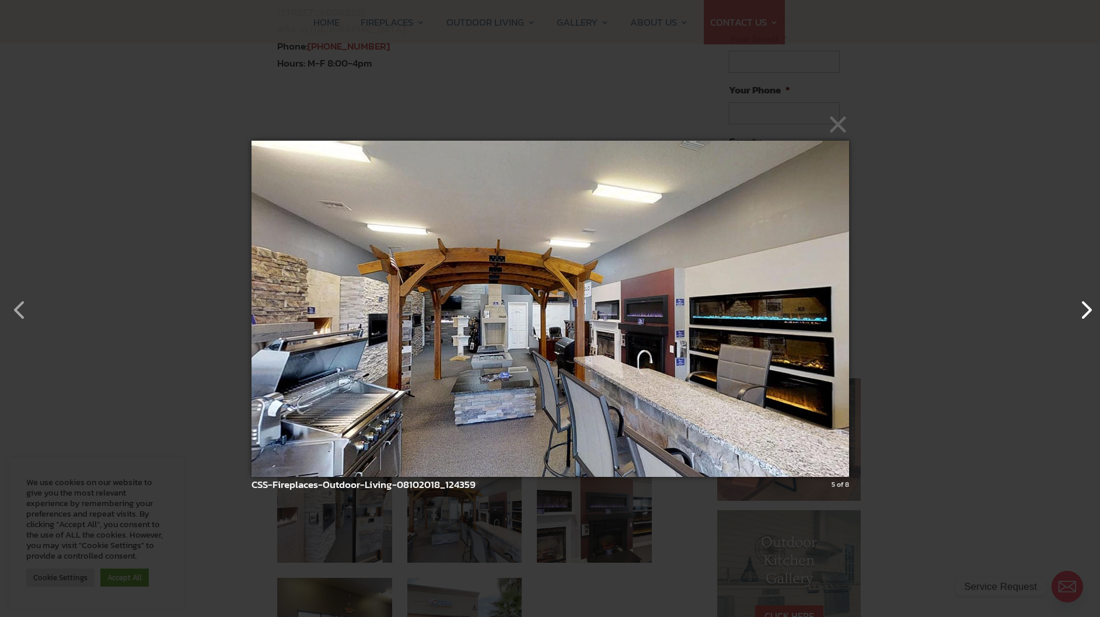
click at [1077, 317] on button "button" at bounding box center [1080, 304] width 28 height 28
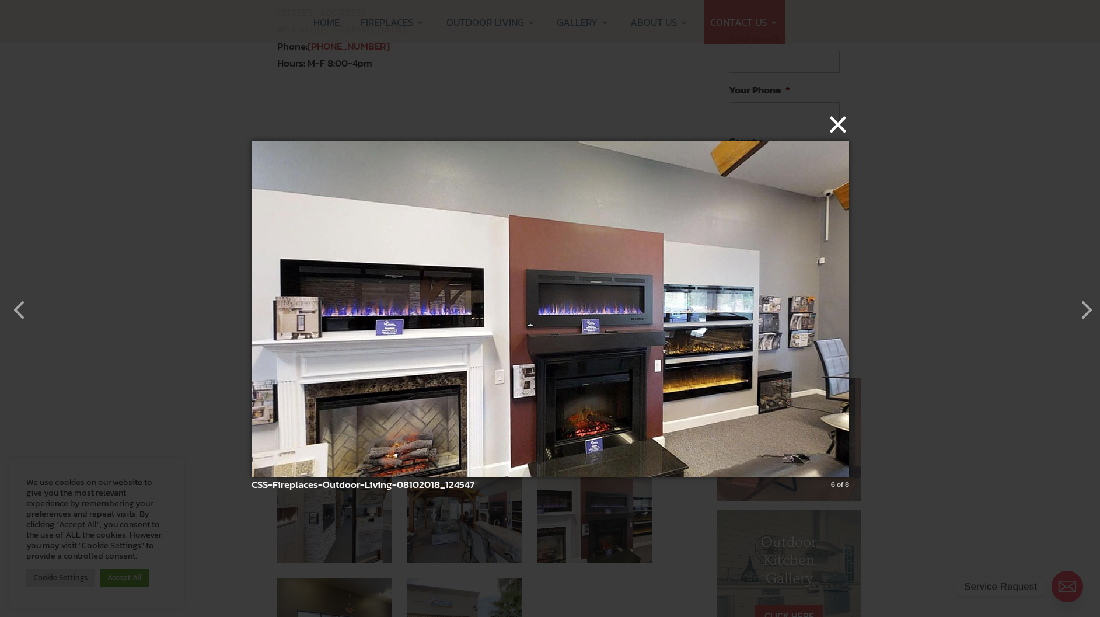
click at [839, 125] on button "×" at bounding box center [553, 124] width 597 height 26
